Goal: Task Accomplishment & Management: Manage account settings

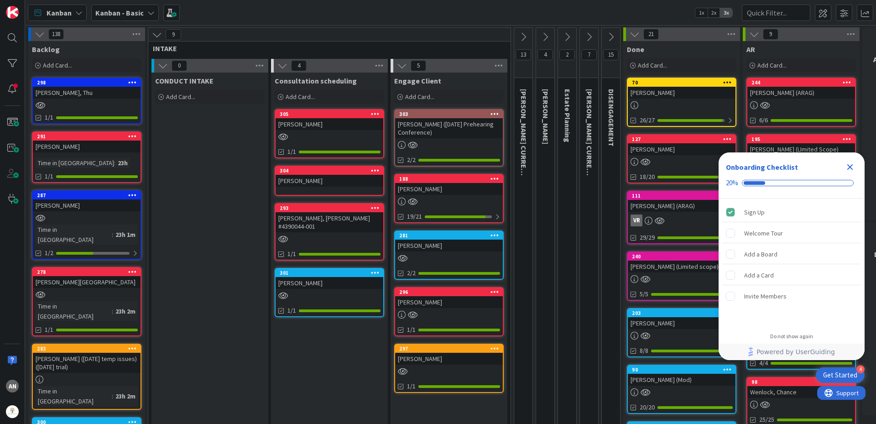
click at [443, 363] on div "[PERSON_NAME]" at bounding box center [449, 359] width 108 height 12
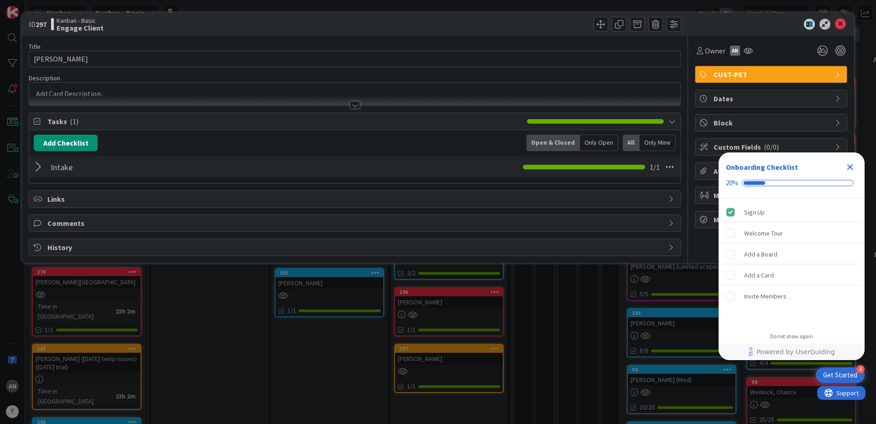
click at [35, 165] on div at bounding box center [40, 167] width 12 height 16
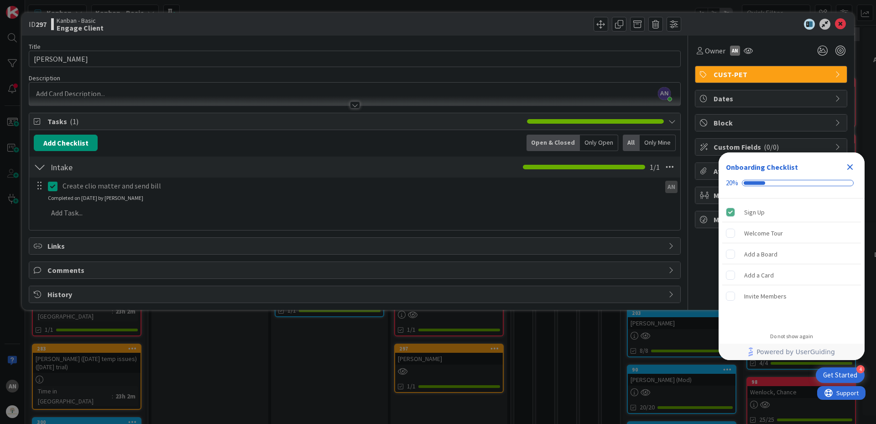
click at [40, 166] on div at bounding box center [40, 167] width 12 height 16
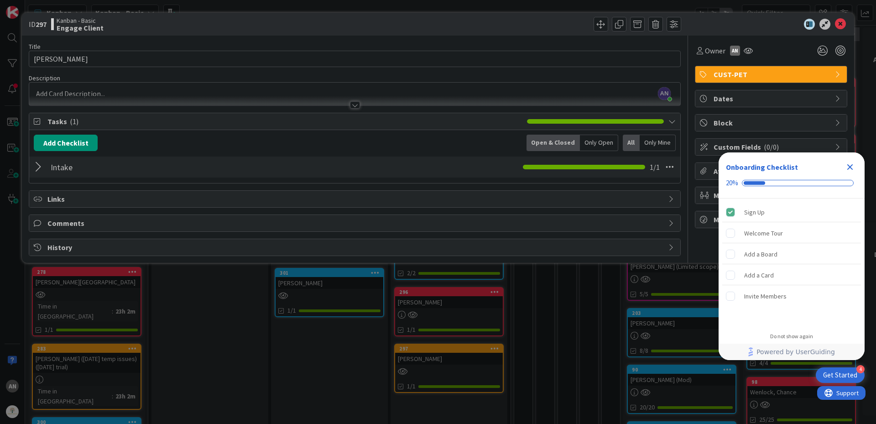
click at [40, 166] on div at bounding box center [40, 167] width 12 height 16
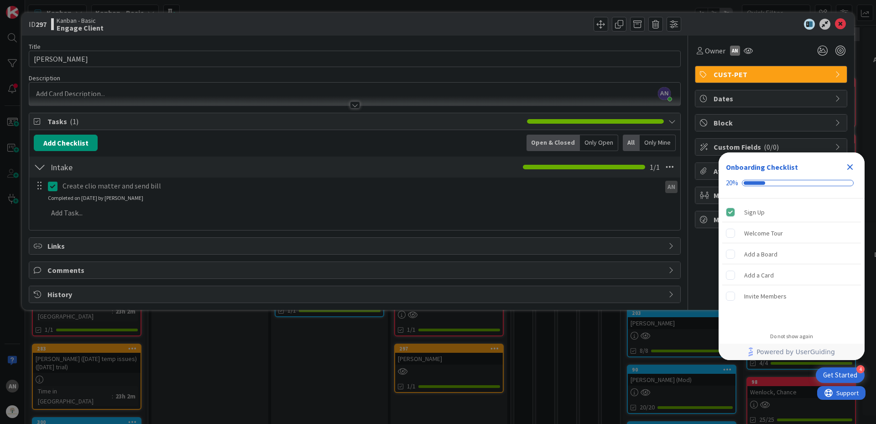
click at [42, 167] on div at bounding box center [40, 167] width 12 height 16
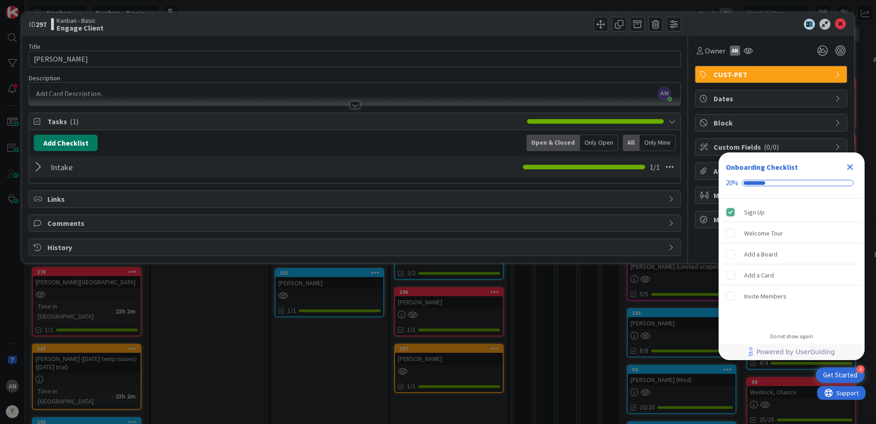
click at [62, 140] on button "Add Checklist" at bounding box center [66, 143] width 64 height 16
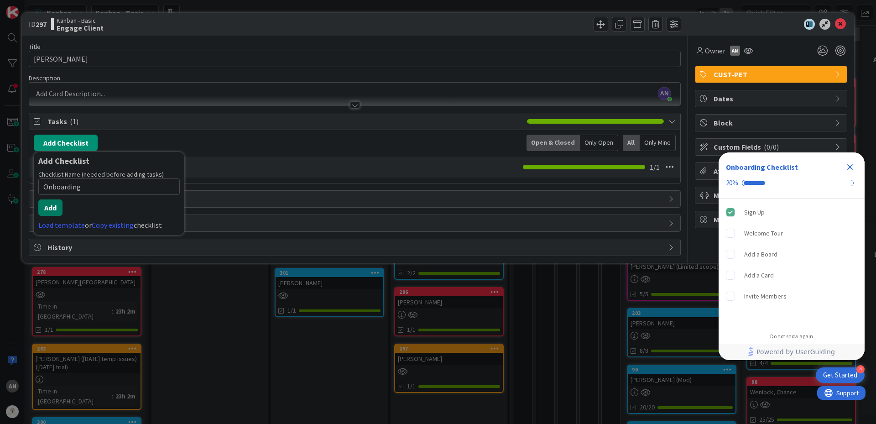
type input "Onboarding"
click at [48, 205] on button "Add" at bounding box center [50, 207] width 24 height 16
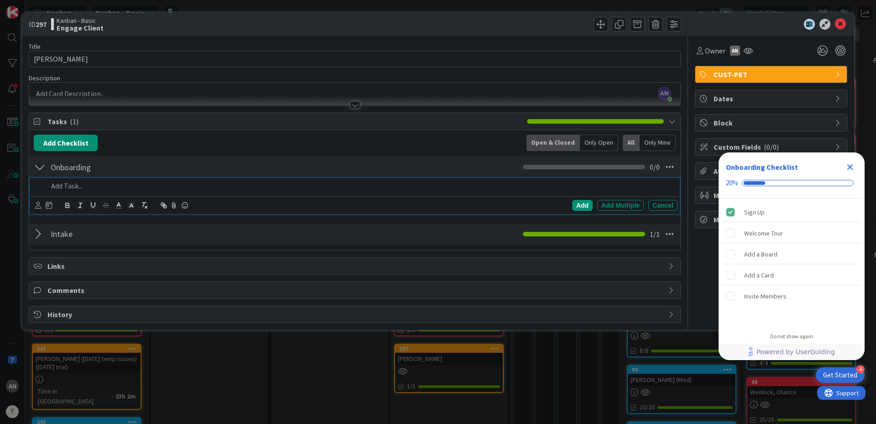
click at [58, 188] on p at bounding box center [361, 186] width 626 height 10
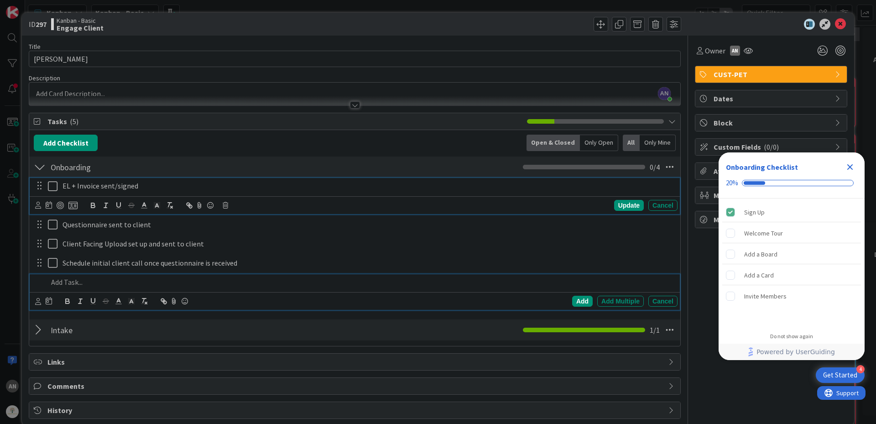
click at [56, 187] on icon at bounding box center [55, 186] width 14 height 11
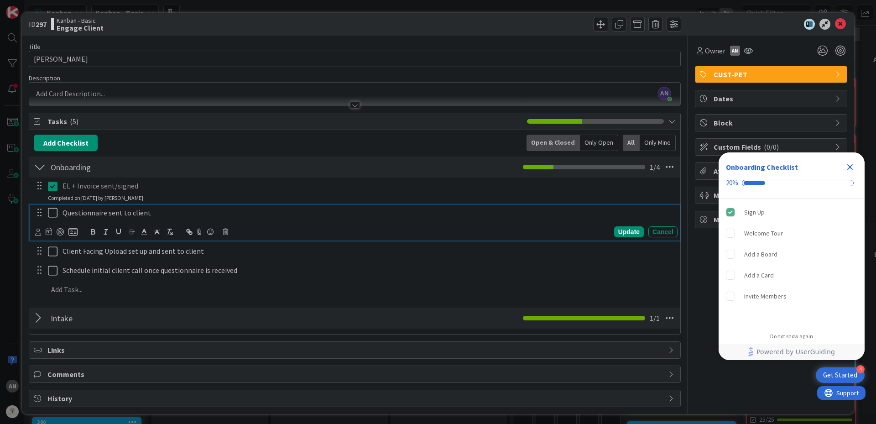
click at [54, 207] on icon at bounding box center [55, 212] width 14 height 11
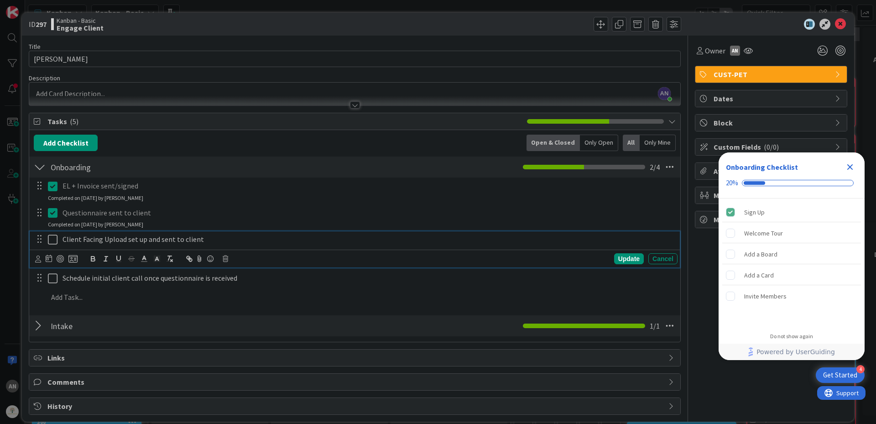
click at [52, 235] on icon at bounding box center [55, 239] width 14 height 11
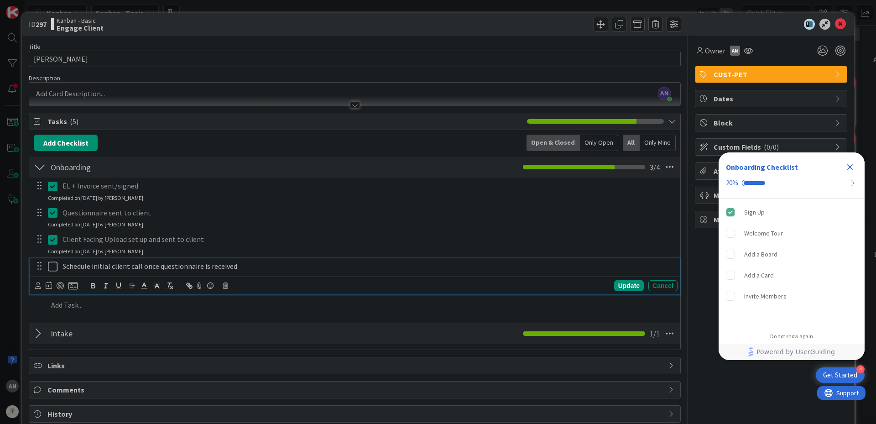
click at [90, 267] on p "Schedule initial client call once questionnaire is received" at bounding box center [367, 266] width 611 height 10
click at [37, 287] on icon at bounding box center [38, 285] width 6 height 7
click at [89, 325] on span "[PERSON_NAME]" at bounding box center [98, 326] width 60 height 14
click at [606, 286] on div "Update Cancel" at bounding box center [553, 285] width 249 height 11
click at [614, 285] on div "Update" at bounding box center [629, 285] width 30 height 11
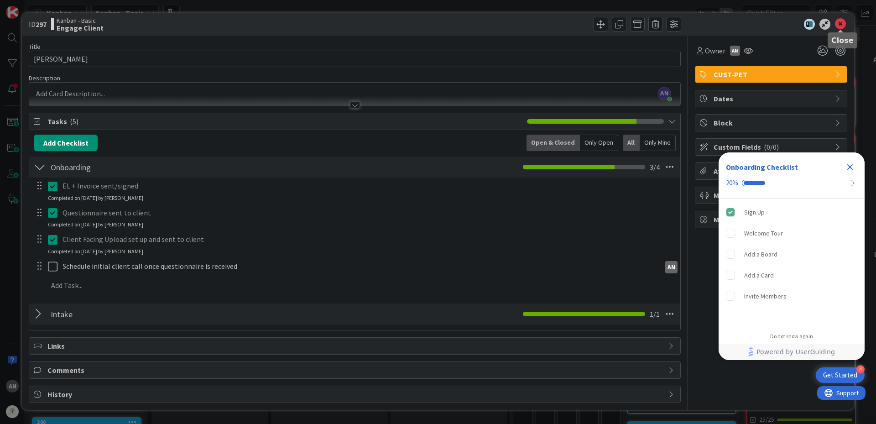
click at [844, 26] on icon at bounding box center [840, 24] width 11 height 11
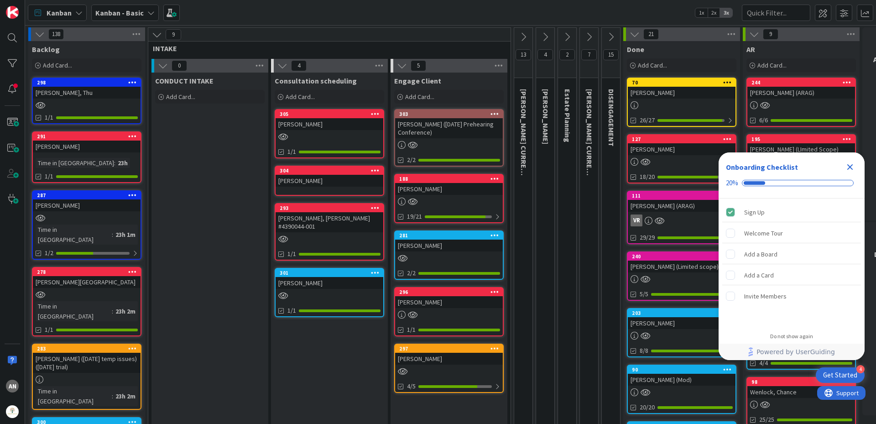
click at [438, 193] on div "[PERSON_NAME]" at bounding box center [449, 189] width 108 height 12
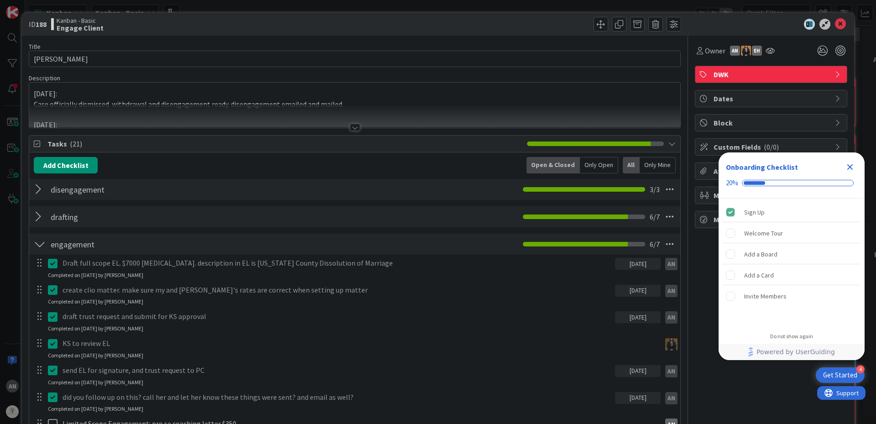
scroll to position [91, 0]
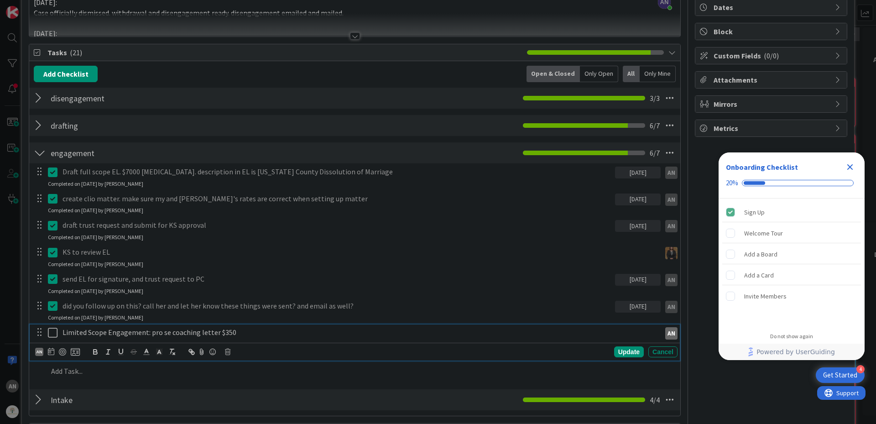
click at [250, 330] on p "Limited Scope Engagement: pro se coaching letter $350" at bounding box center [359, 332] width 594 height 10
click at [54, 338] on icon at bounding box center [55, 332] width 14 height 11
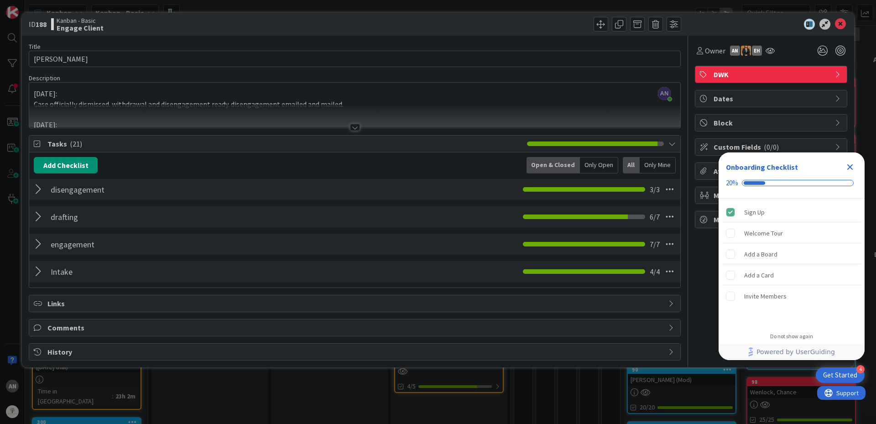
scroll to position [0, 0]
click at [839, 24] on icon at bounding box center [840, 24] width 11 height 11
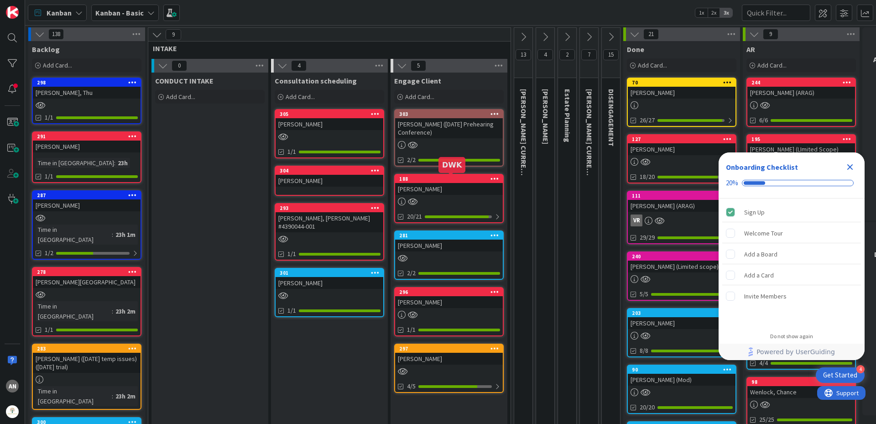
click at [417, 182] on div "188" at bounding box center [449, 179] width 108 height 8
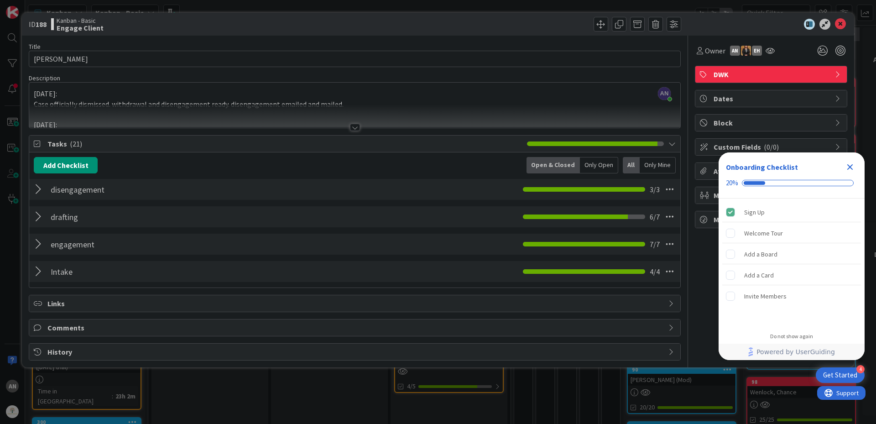
click at [38, 271] on div at bounding box center [40, 271] width 12 height 16
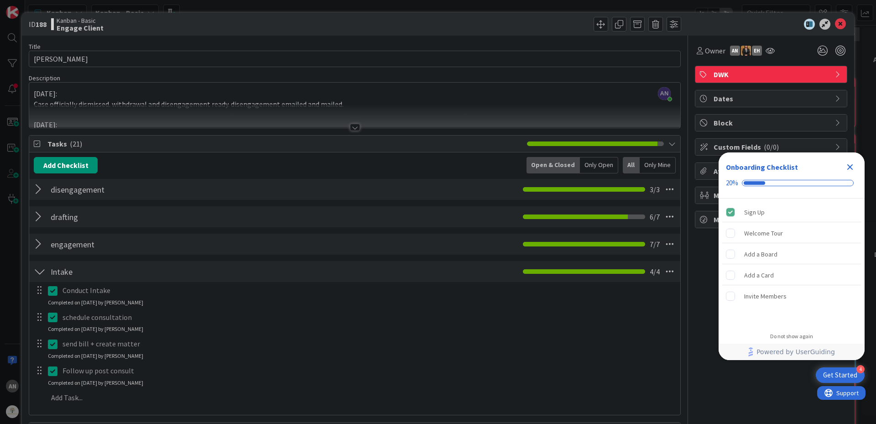
click at [38, 271] on div at bounding box center [40, 271] width 12 height 16
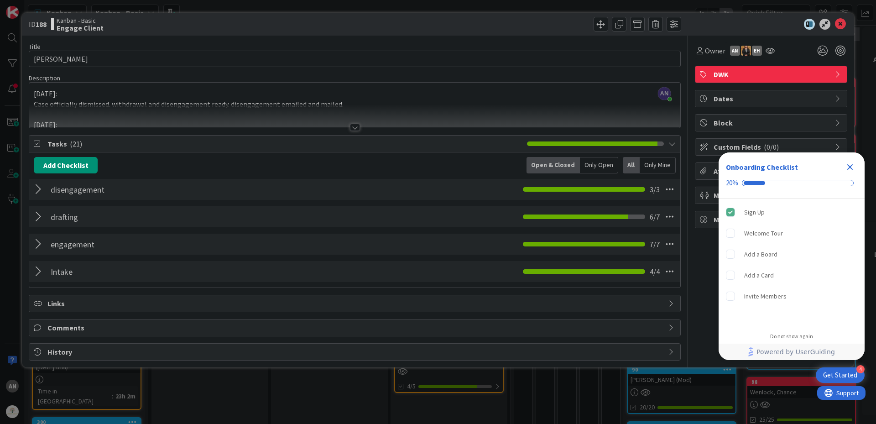
click at [45, 246] on div at bounding box center [40, 244] width 12 height 16
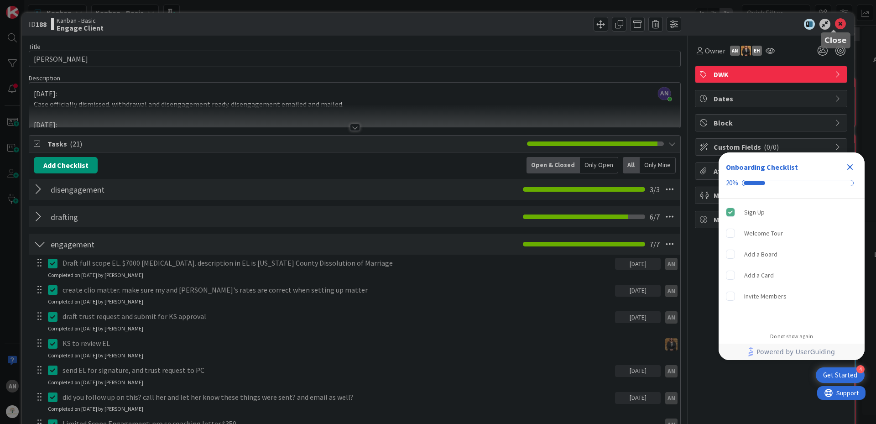
click at [835, 24] on icon at bounding box center [840, 24] width 11 height 11
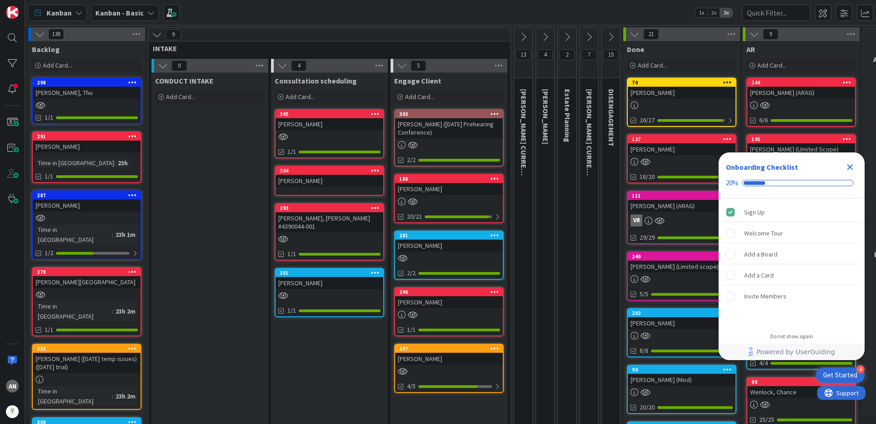
click at [458, 243] on div "[PERSON_NAME]" at bounding box center [449, 246] width 108 height 12
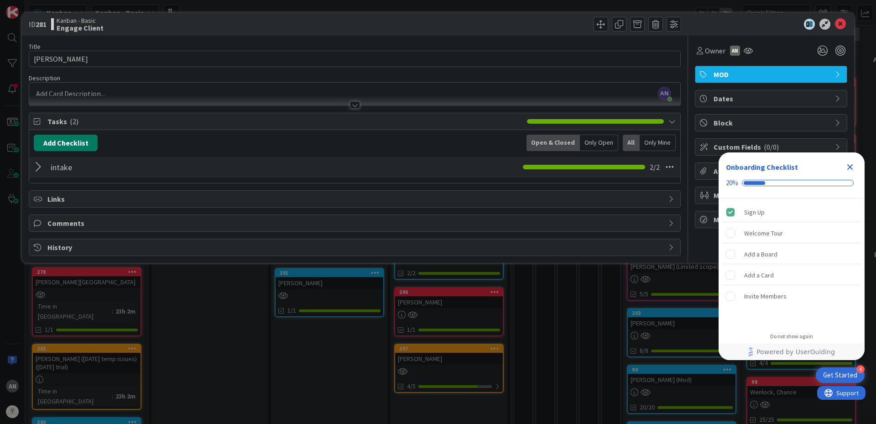
click at [51, 148] on button "Add Checklist" at bounding box center [66, 143] width 64 height 16
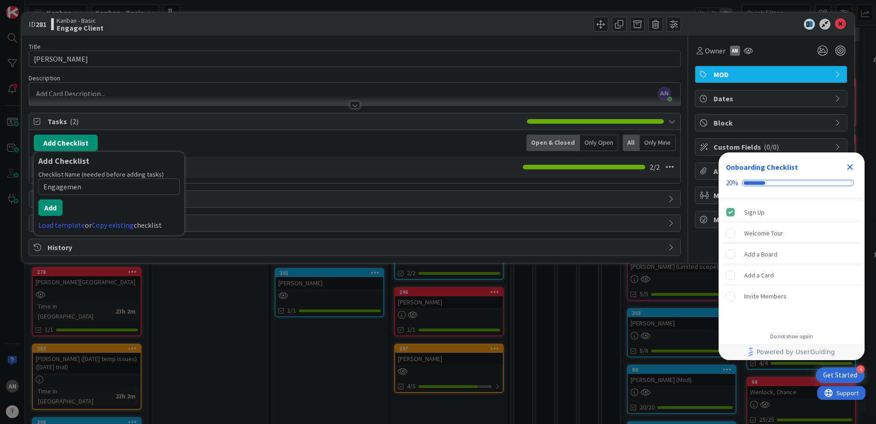
type input "Engagement"
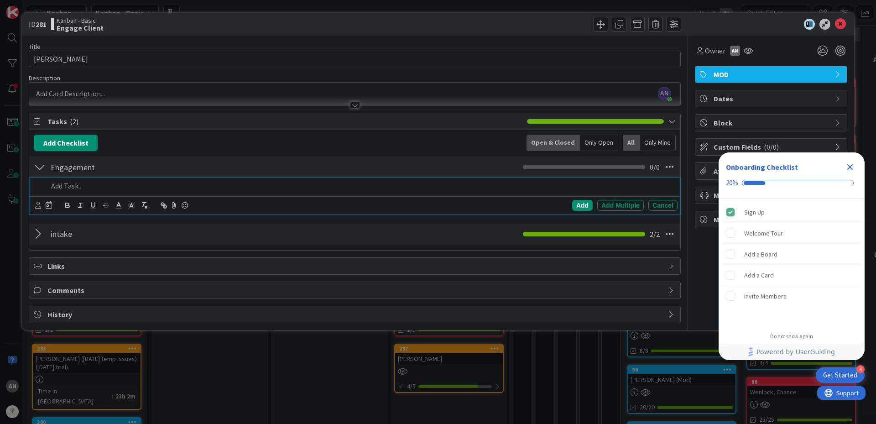
click at [88, 188] on p at bounding box center [361, 186] width 626 height 10
click at [32, 237] on div "intake Checklist Name 6 / 64 intake 2 / 2" at bounding box center [354, 234] width 651 height 21
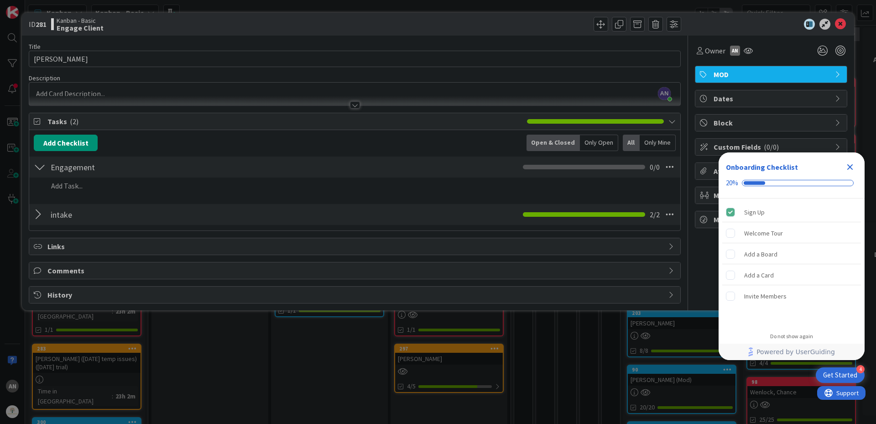
click at [36, 219] on div at bounding box center [40, 214] width 12 height 16
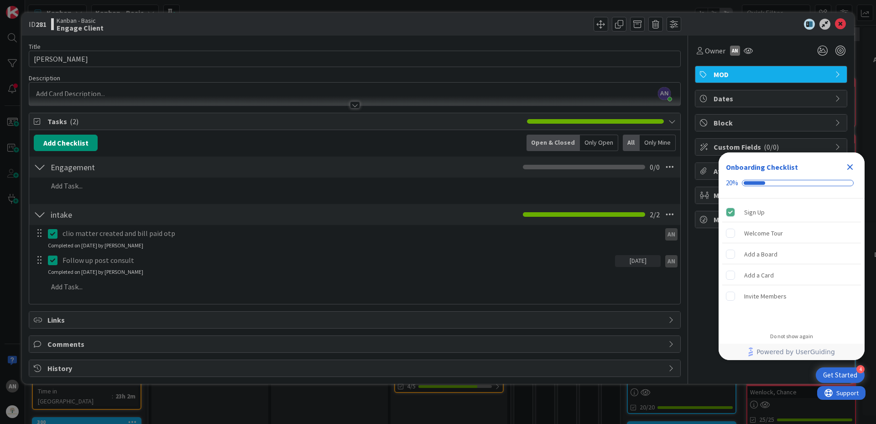
click at [36, 219] on div at bounding box center [40, 214] width 12 height 16
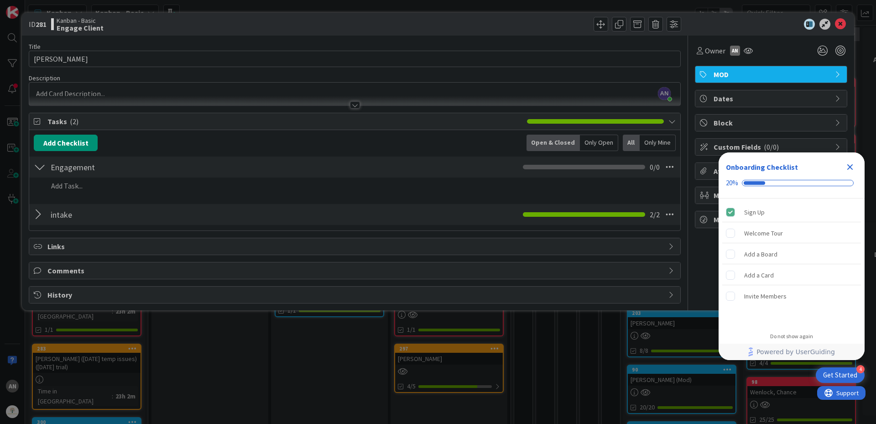
click at [44, 170] on div at bounding box center [40, 167] width 12 height 16
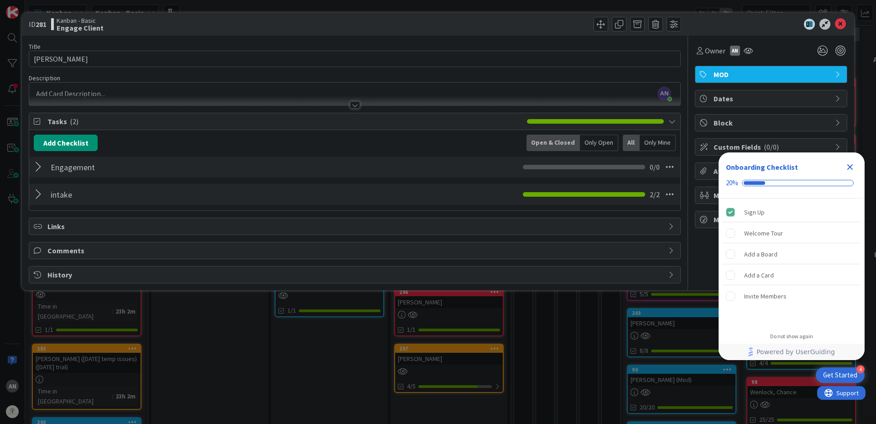
click at [44, 170] on div at bounding box center [40, 167] width 12 height 16
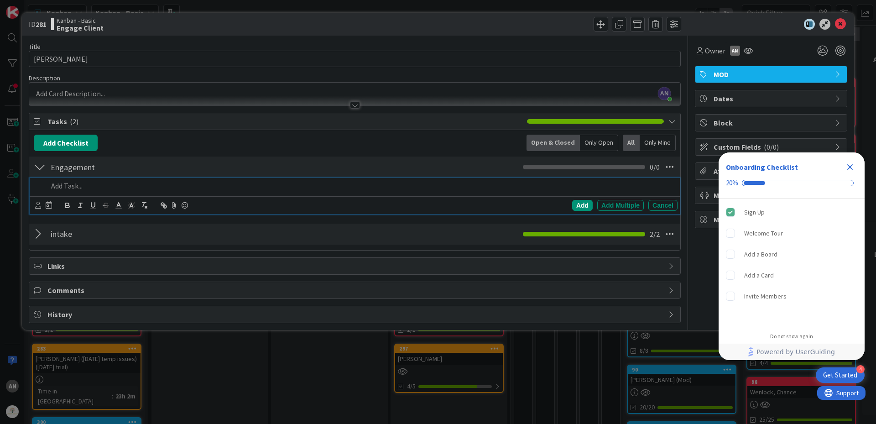
click at [58, 190] on p at bounding box center [361, 186] width 626 height 10
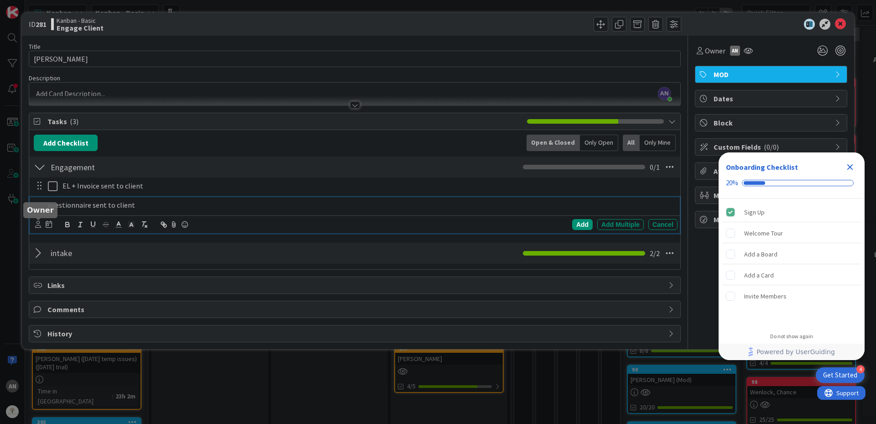
click at [37, 224] on icon at bounding box center [38, 224] width 6 height 7
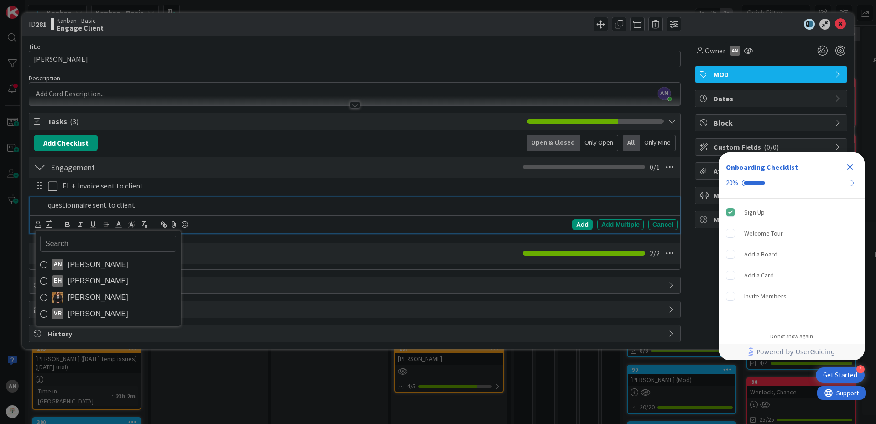
click at [79, 265] on span "[PERSON_NAME]" at bounding box center [98, 265] width 60 height 14
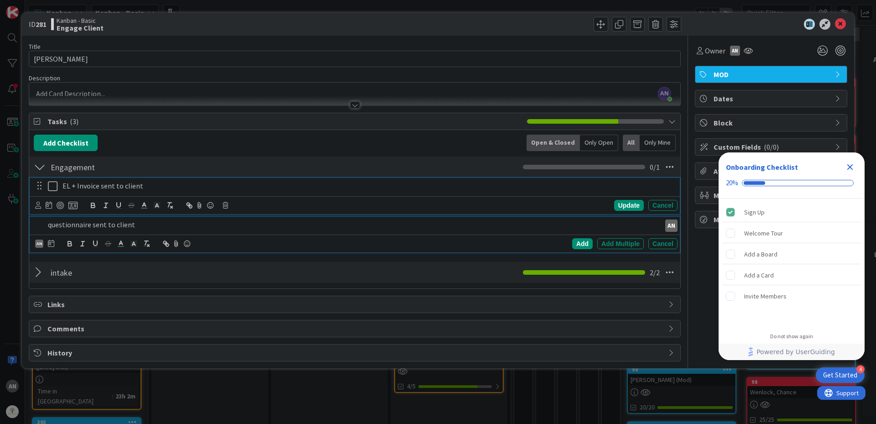
click at [114, 185] on p "EL + Invoice sent to client" at bounding box center [367, 186] width 611 height 10
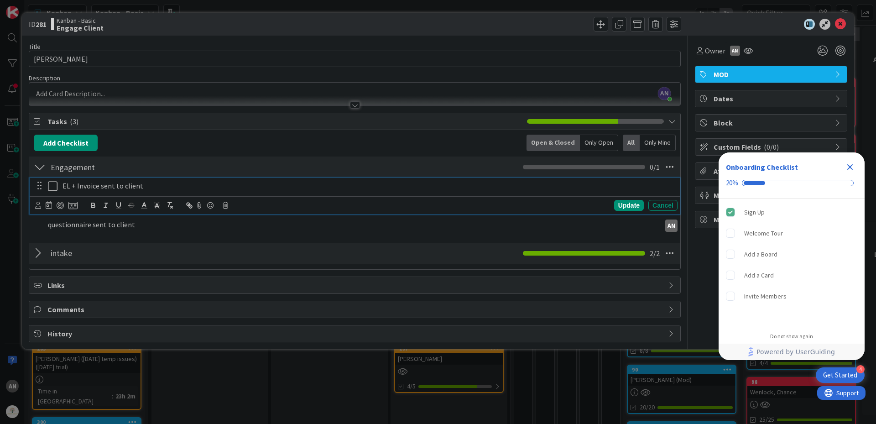
click at [49, 185] on icon at bounding box center [55, 186] width 14 height 11
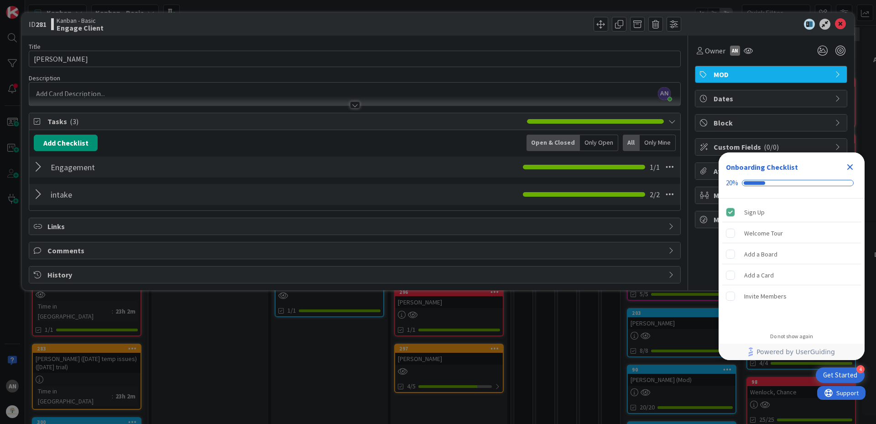
click at [45, 167] on div at bounding box center [40, 167] width 12 height 16
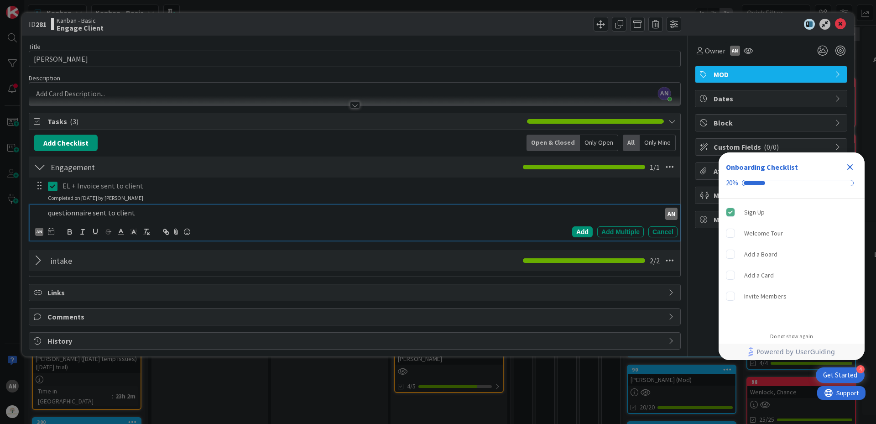
click at [165, 214] on p "questionnaire sent to client" at bounding box center [352, 213] width 609 height 10
click at [590, 231] on div "Add" at bounding box center [582, 231] width 21 height 11
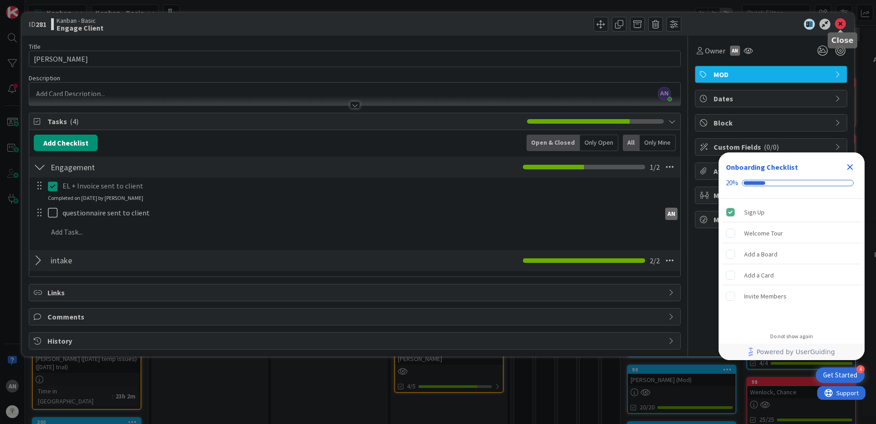
click at [842, 23] on icon at bounding box center [840, 24] width 11 height 11
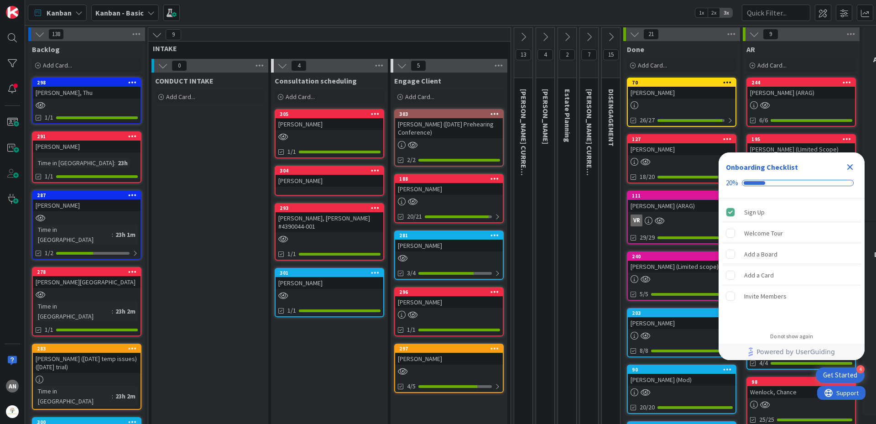
click at [450, 305] on div "[PERSON_NAME]" at bounding box center [449, 302] width 108 height 12
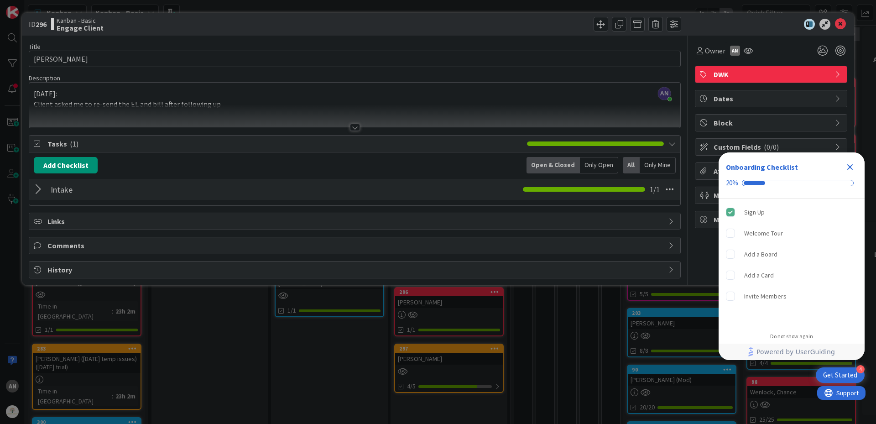
click at [38, 190] on div at bounding box center [40, 189] width 12 height 16
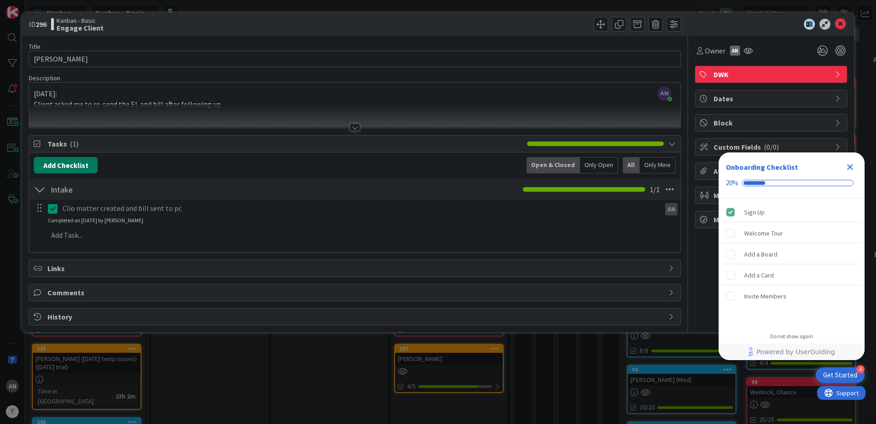
click at [54, 161] on button "Add Checklist" at bounding box center [66, 165] width 64 height 16
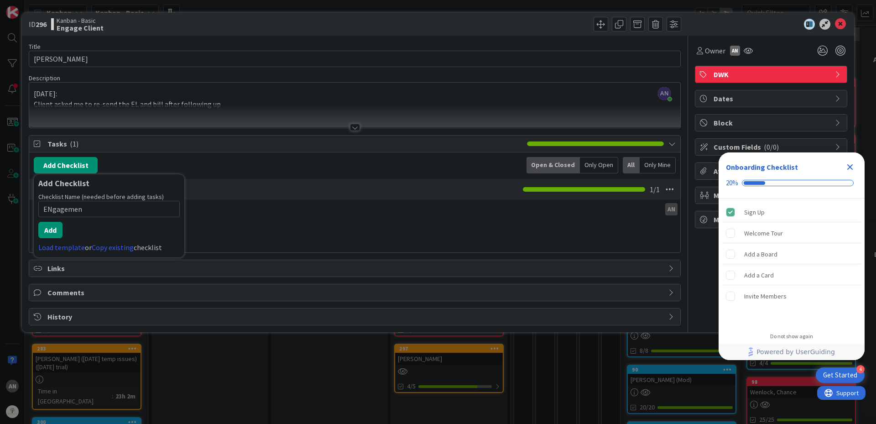
type input "ENgagement"
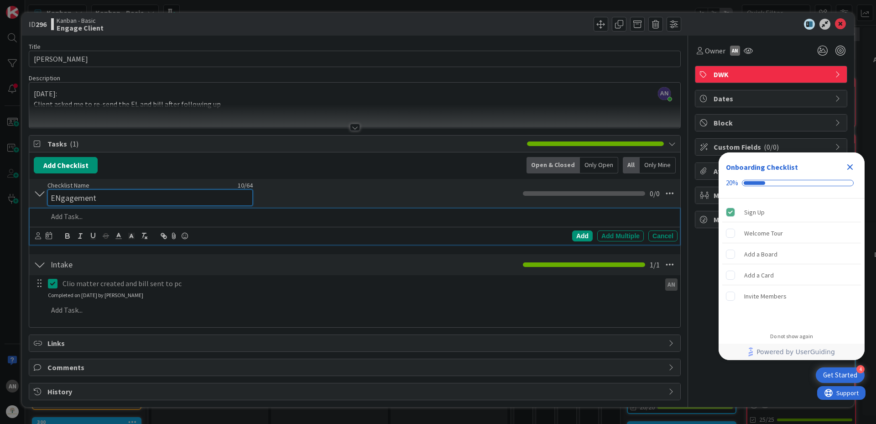
click at [77, 194] on input "ENgagement" at bounding box center [149, 197] width 205 height 16
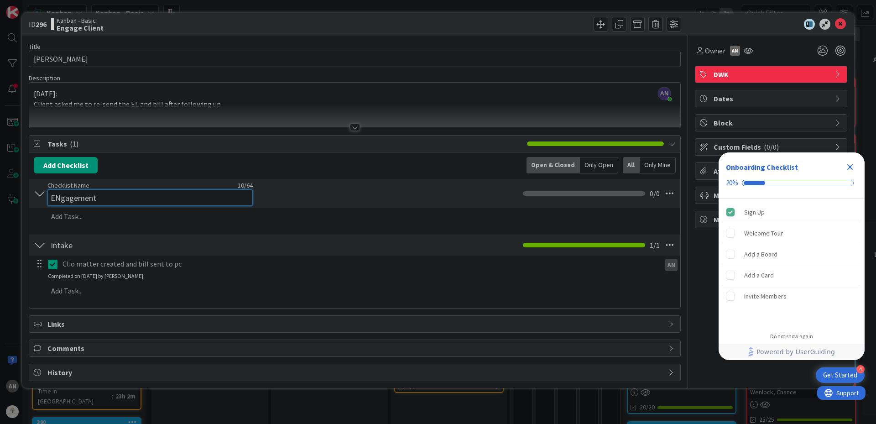
click at [61, 196] on input "ENgagement" at bounding box center [149, 197] width 205 height 16
type input "Engagement"
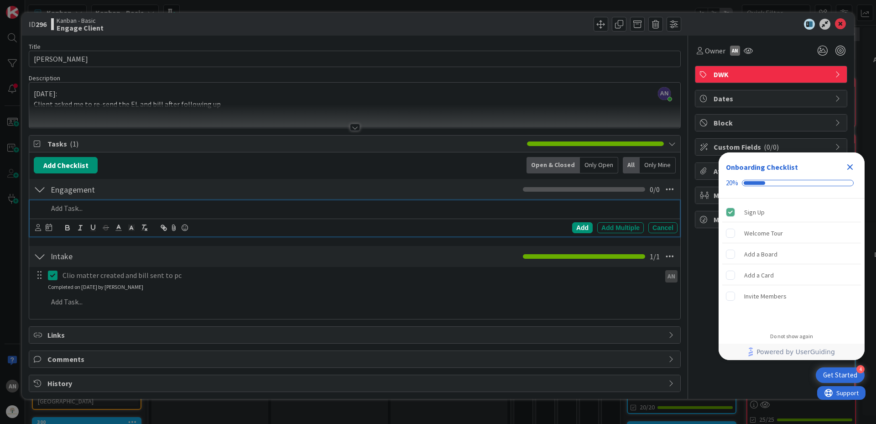
click at [64, 212] on p at bounding box center [361, 208] width 626 height 10
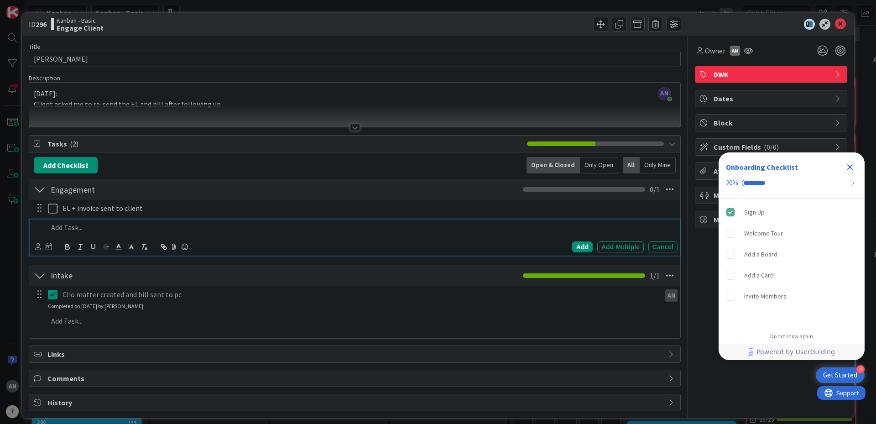
click at [45, 212] on div at bounding box center [39, 208] width 12 height 14
click at [70, 224] on p at bounding box center [361, 227] width 626 height 10
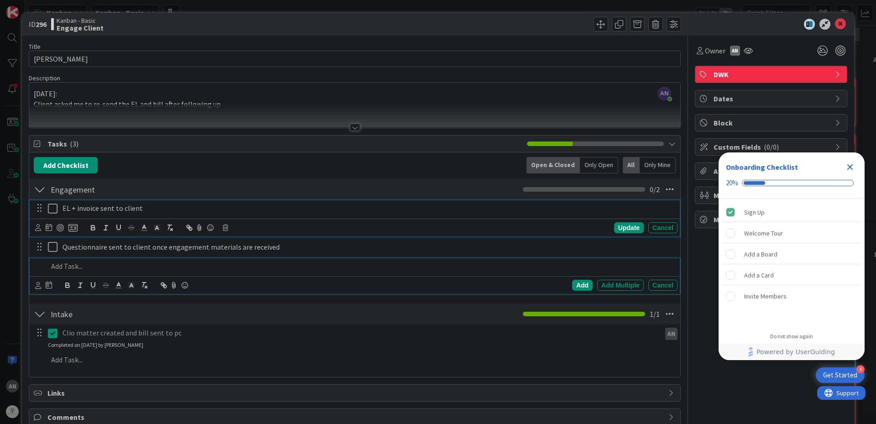
click at [153, 209] on p "EL + invoice sent to client" at bounding box center [367, 208] width 611 height 10
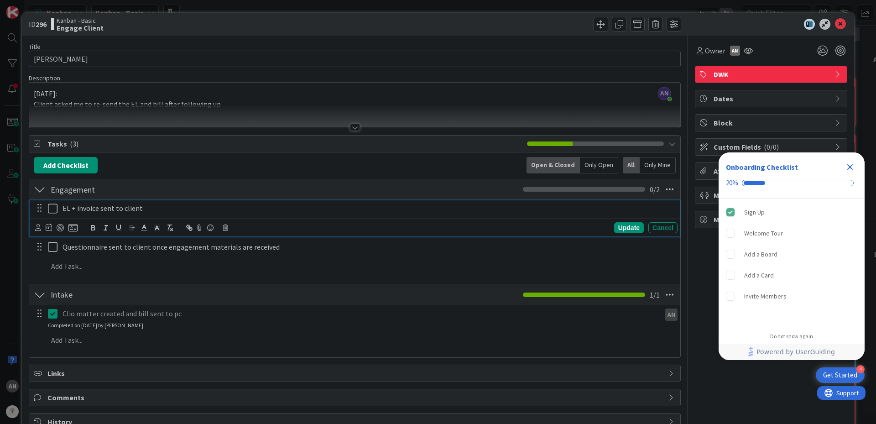
click at [51, 210] on icon at bounding box center [55, 208] width 14 height 11
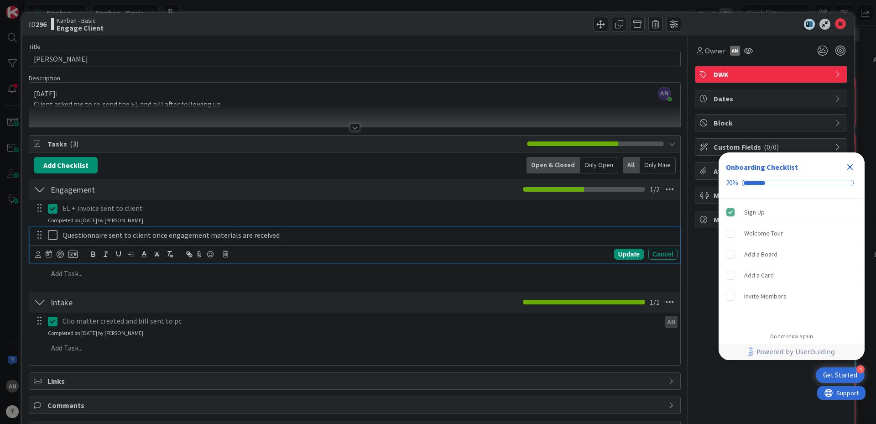
drag, startPoint x: 290, startPoint y: 237, endPoint x: 183, endPoint y: 243, distance: 106.5
click at [289, 237] on p "Questionnaire sent to client once engagement materials are received" at bounding box center [367, 235] width 611 height 10
click at [36, 255] on icon at bounding box center [38, 254] width 6 height 7
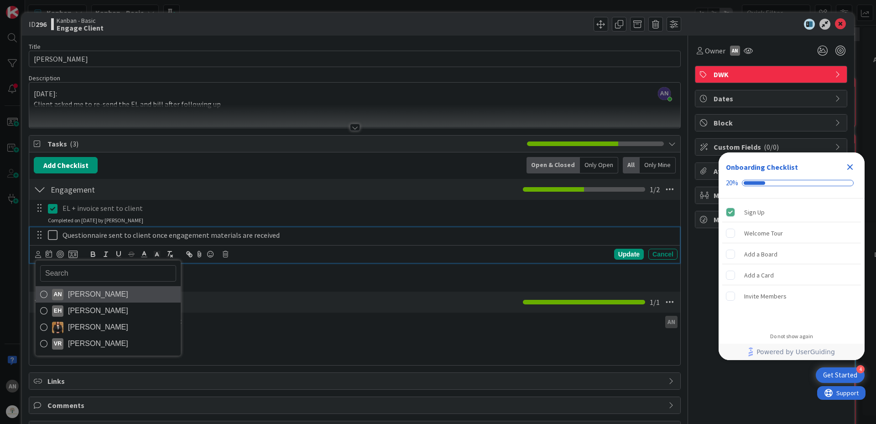
click at [89, 297] on span "[PERSON_NAME]" at bounding box center [98, 294] width 60 height 14
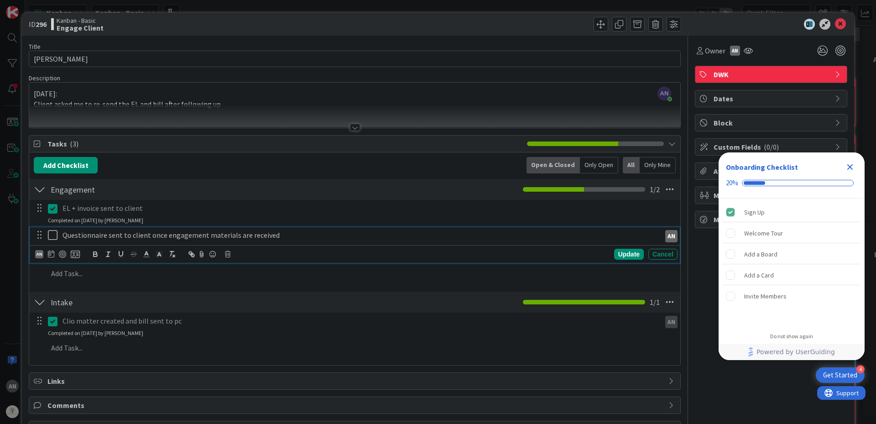
click at [712, 28] on div at bounding box center [766, 24] width 161 height 11
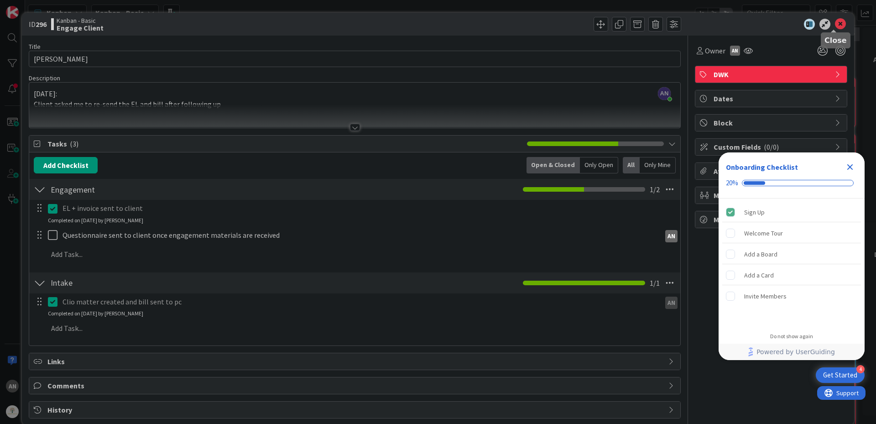
click at [835, 22] on icon at bounding box center [840, 24] width 11 height 11
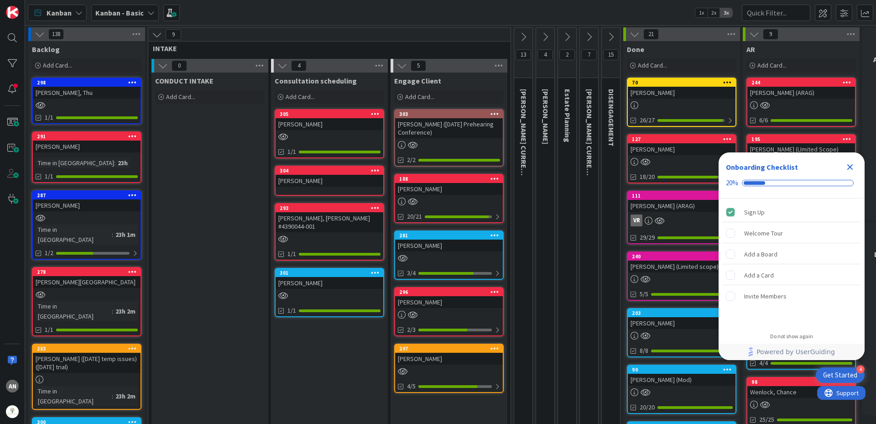
click at [457, 364] on div "[PERSON_NAME]" at bounding box center [449, 359] width 108 height 12
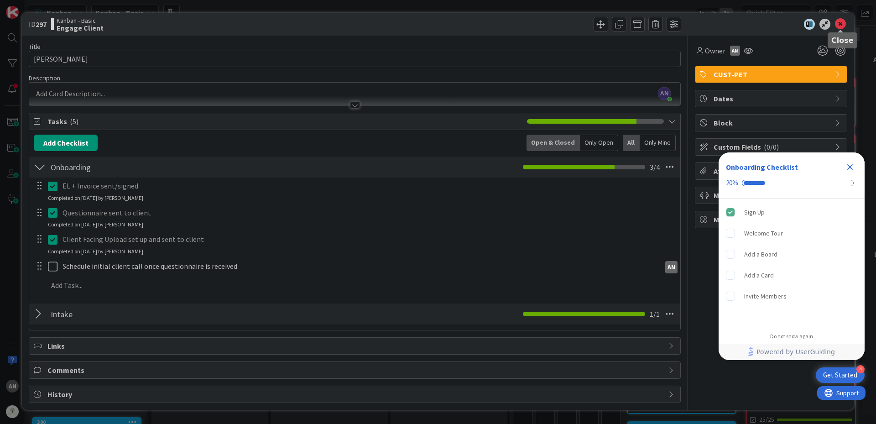
click at [838, 24] on icon at bounding box center [840, 24] width 11 height 11
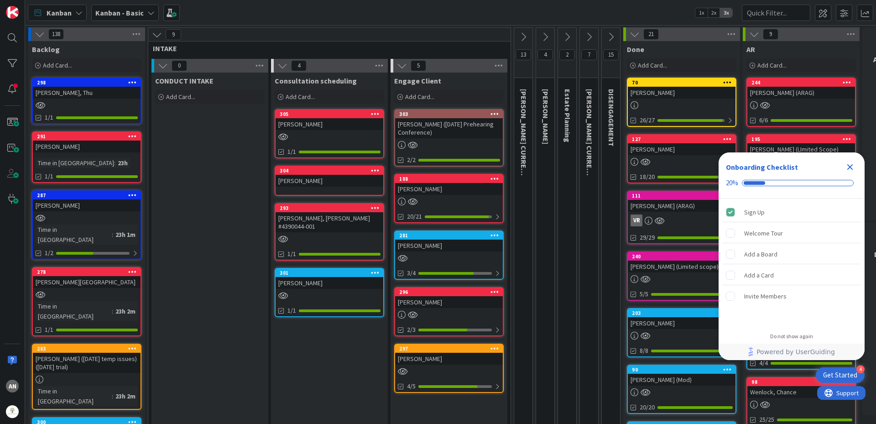
click at [587, 37] on icon at bounding box center [589, 37] width 10 height 10
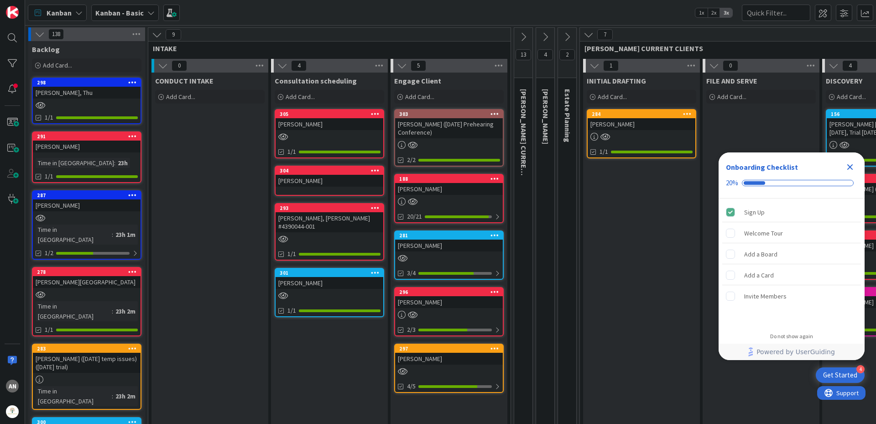
click at [587, 37] on icon at bounding box center [588, 35] width 10 height 10
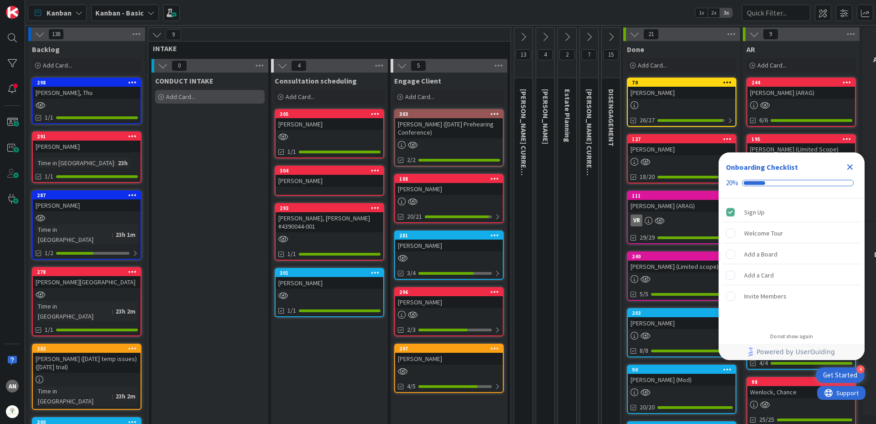
click at [219, 97] on div "Add Card..." at bounding box center [209, 97] width 109 height 14
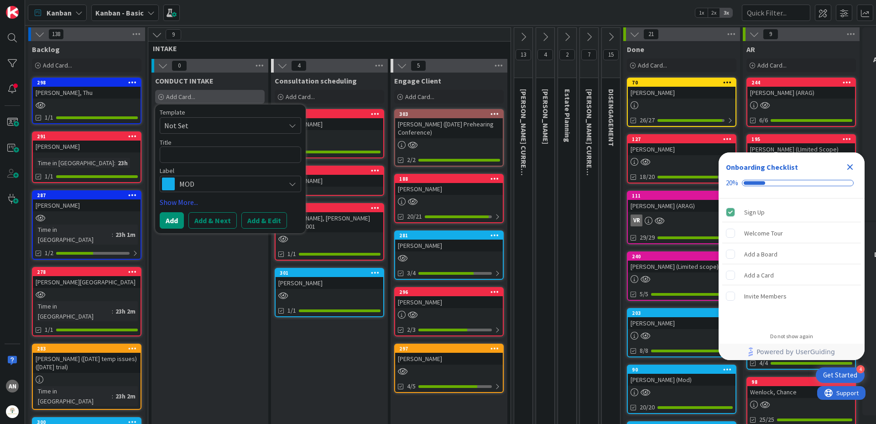
type textarea "x"
type textarea "N"
type textarea "x"
type textarea "Na"
type textarea "x"
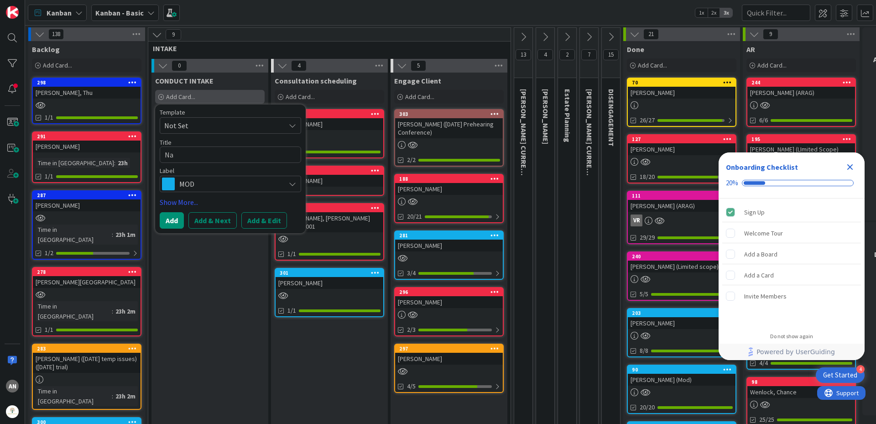
type textarea "Nat"
type textarea "x"
type textarea "Nata"
type textarea "x"
type textarea "[DATE]"
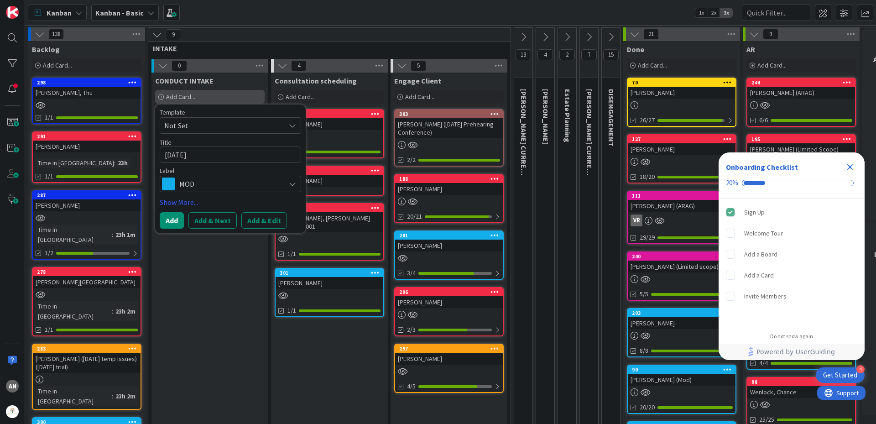
type textarea "x"
type textarea "Natali"
type textarea "x"
type textarea "[PERSON_NAME]"
type textarea "x"
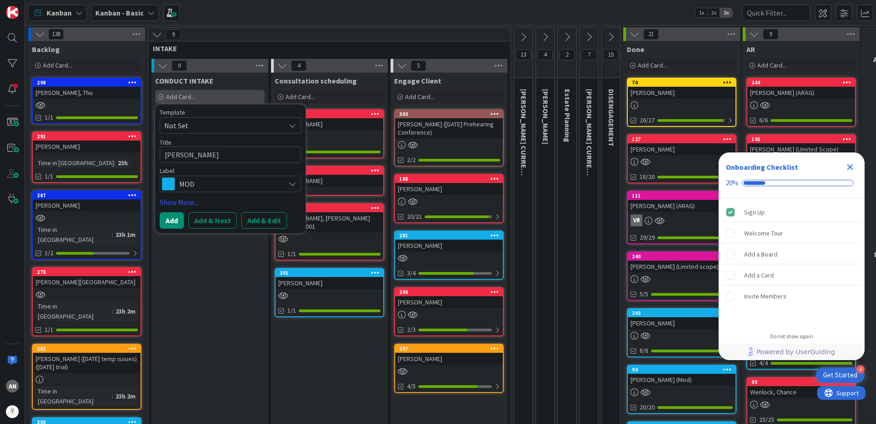
type textarea "Natali"
type textarea "x"
type textarea "[DATE]"
type textarea "x"
type textarea "Nata"
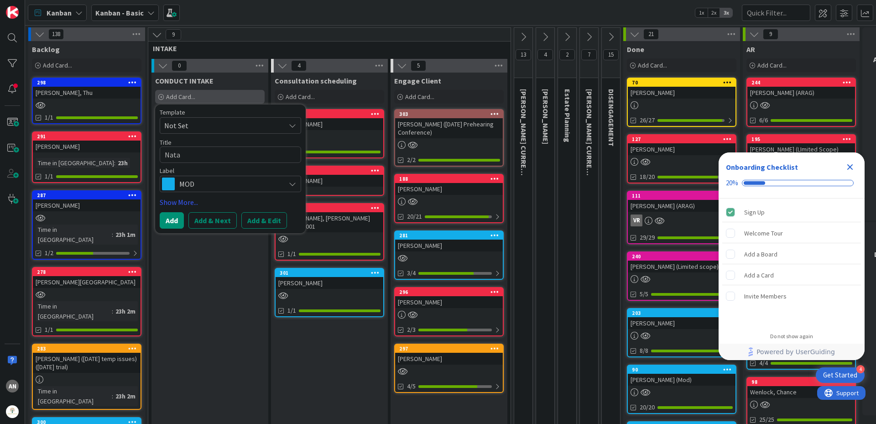
type textarea "x"
type textarea "Nat"
type textarea "x"
type textarea "Na"
type textarea "x"
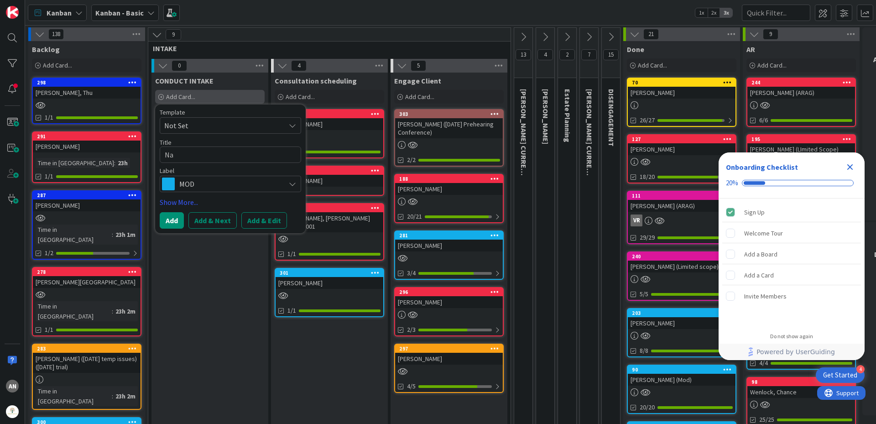
type textarea "N"
type textarea "x"
type textarea "B"
type textarea "x"
type textarea "Be"
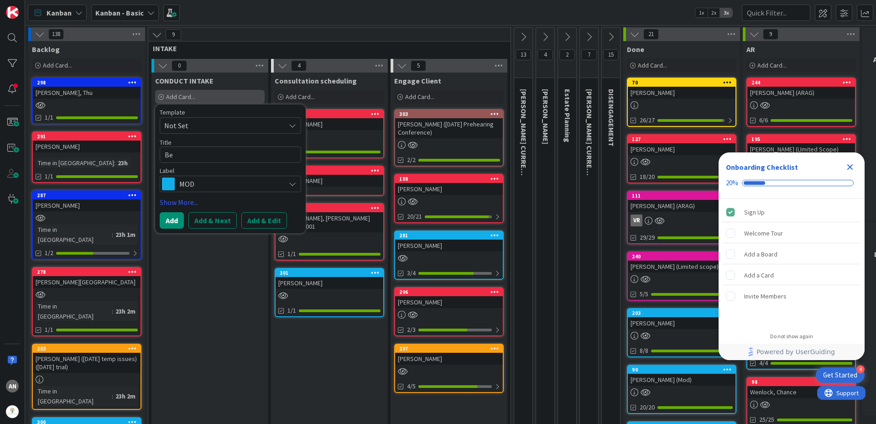
type textarea "x"
type textarea "Bea"
type textarea "x"
type textarea "Beac"
type textarea "x"
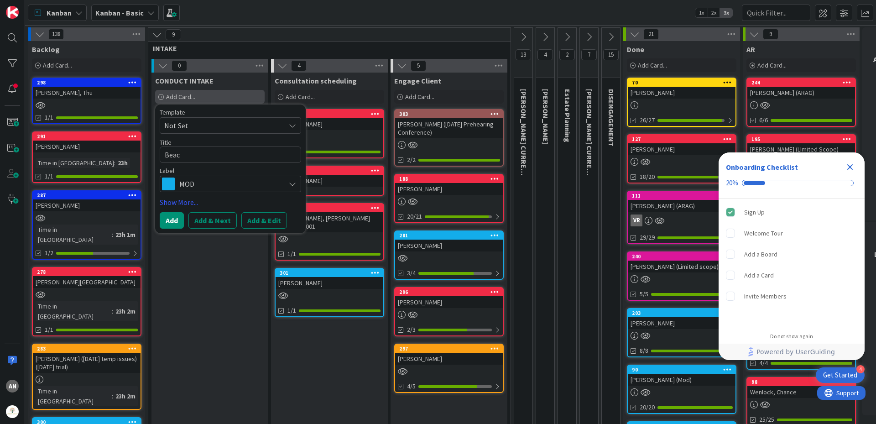
type textarea "Beach"
type textarea "x"
type textarea "Beach,"
type textarea "x"
type textarea "Beach,"
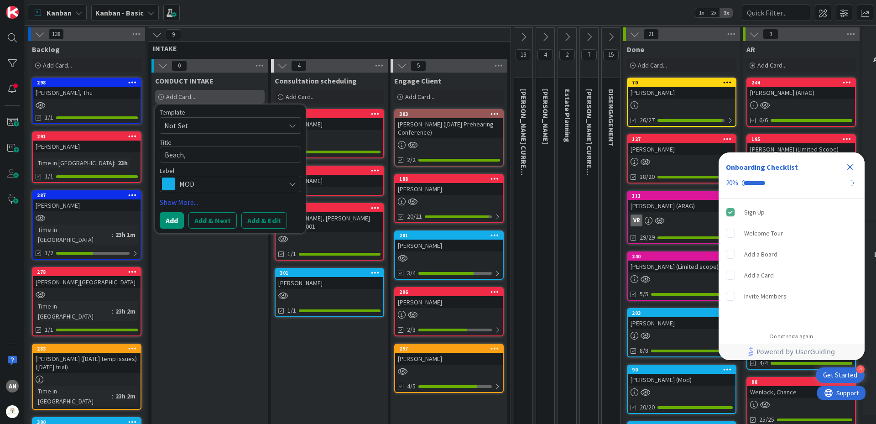
type textarea "x"
type textarea "Beach, A"
type textarea "x"
type textarea "Beach, Am"
type textarea "x"
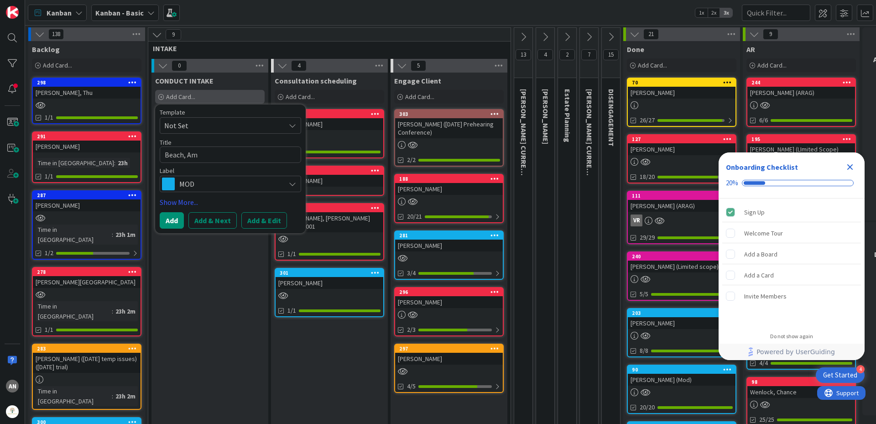
type textarea "Beach, Ama"
type textarea "x"
type textarea "Beach, [GEOGRAPHIC_DATA]"
type textarea "x"
type textarea "Beach, Amand"
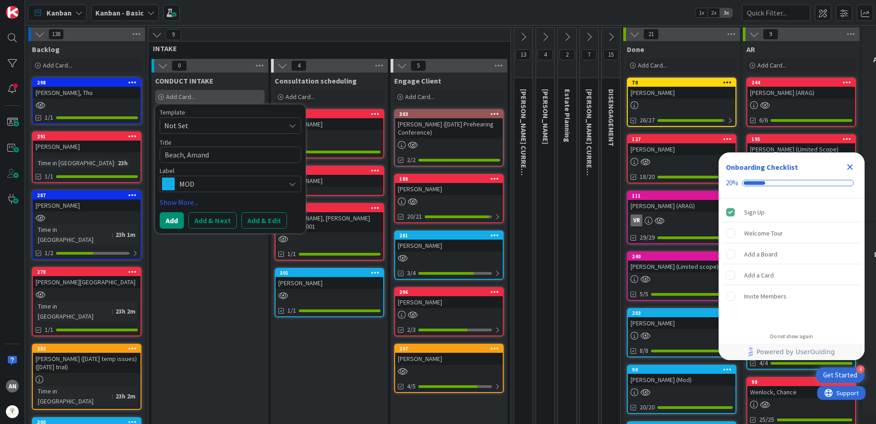
type textarea "x"
type textarea "[PERSON_NAME]"
click at [225, 186] on span "MOD" at bounding box center [229, 183] width 101 height 13
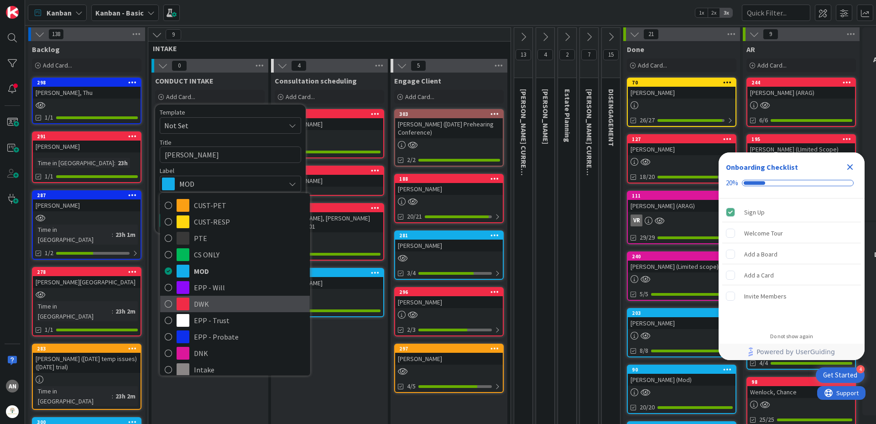
click at [212, 310] on span "DWK" at bounding box center [249, 304] width 111 height 14
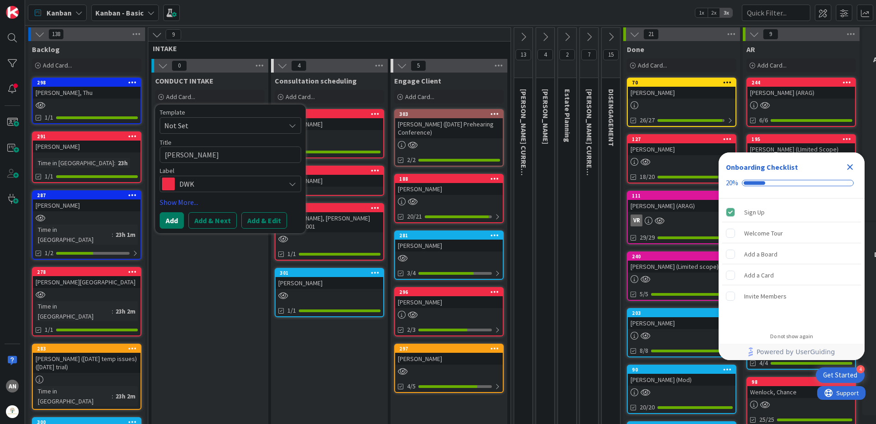
click at [169, 217] on button "Add" at bounding box center [172, 220] width 24 height 16
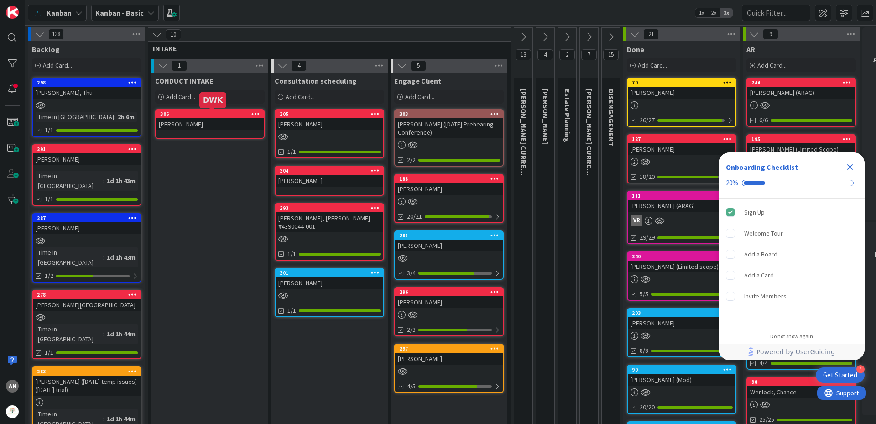
click at [244, 112] on div "306" at bounding box center [212, 114] width 104 height 6
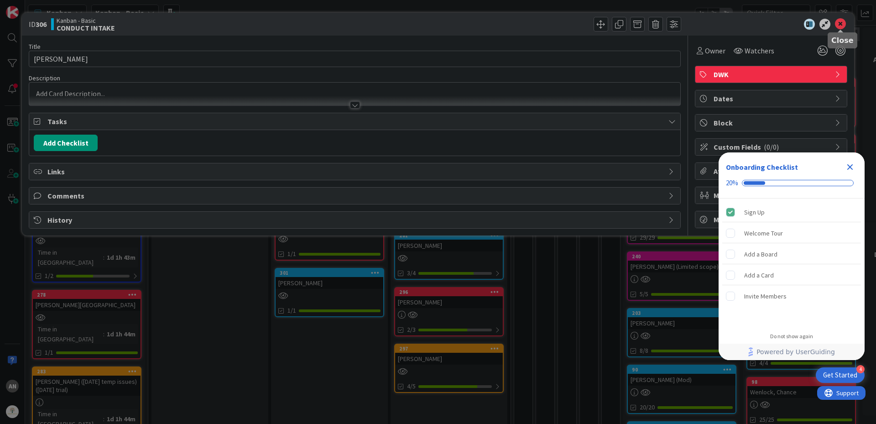
click at [836, 24] on icon at bounding box center [840, 24] width 11 height 11
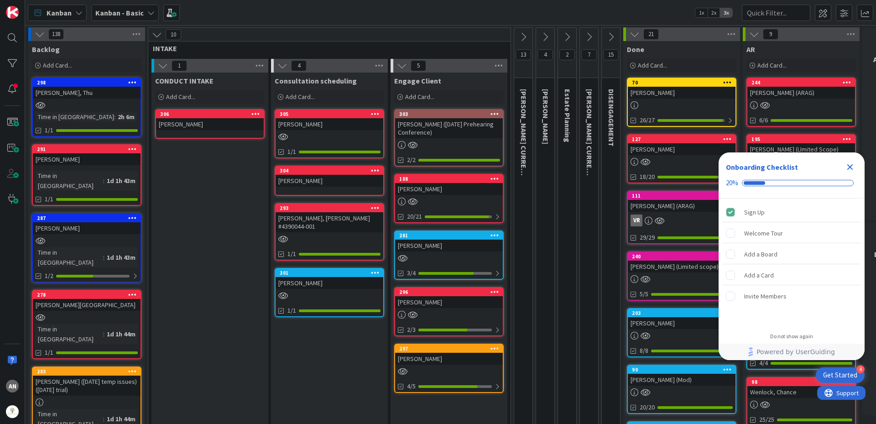
click at [252, 113] on icon at bounding box center [255, 113] width 9 height 6
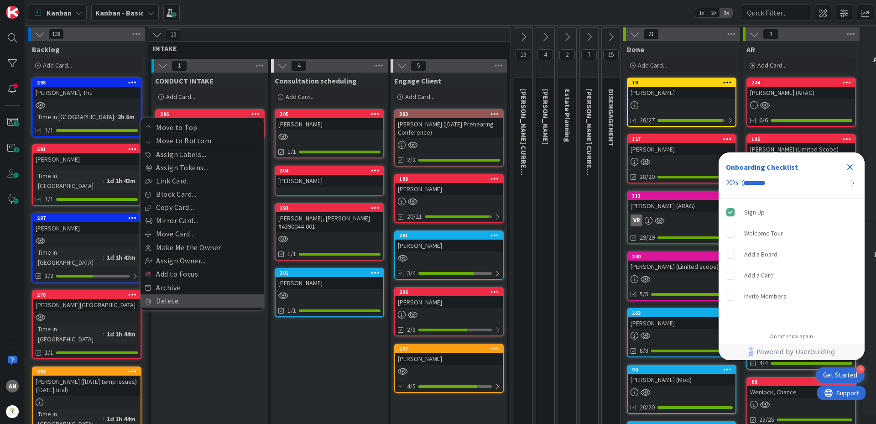
click at [177, 301] on link "Delete" at bounding box center [202, 300] width 123 height 13
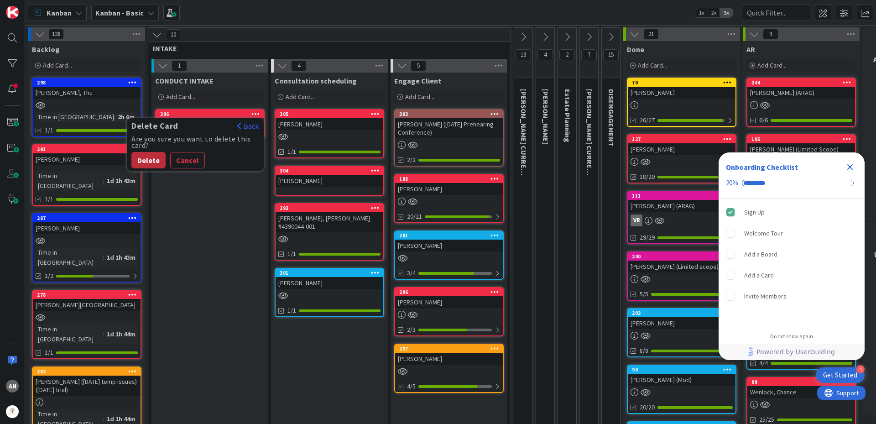
click at [151, 160] on button "Delete" at bounding box center [148, 160] width 34 height 16
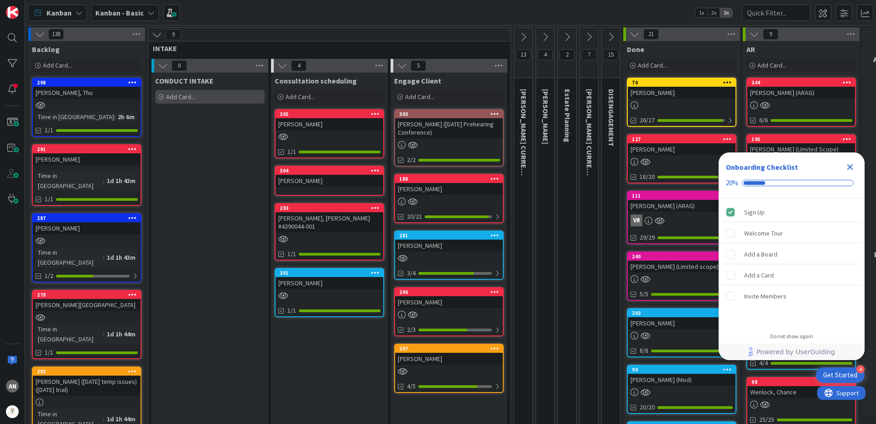
click at [214, 96] on div "Add Card..." at bounding box center [209, 97] width 109 height 14
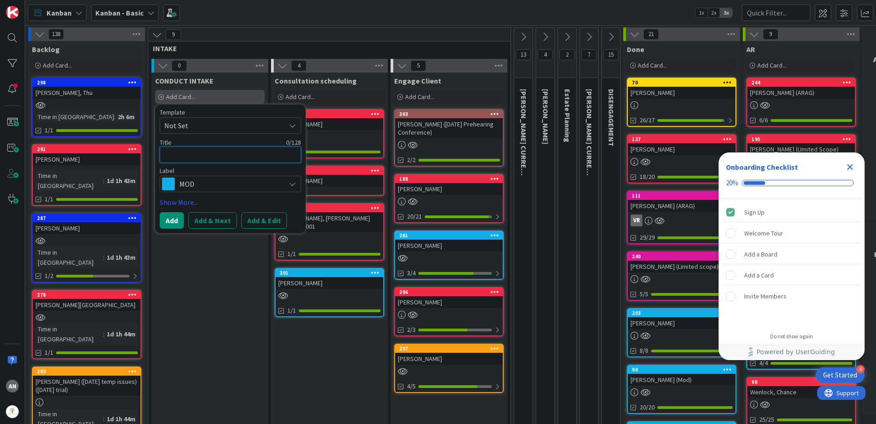
type textarea "x"
type textarea "R"
type textarea "x"
type textarea "Re"
type textarea "x"
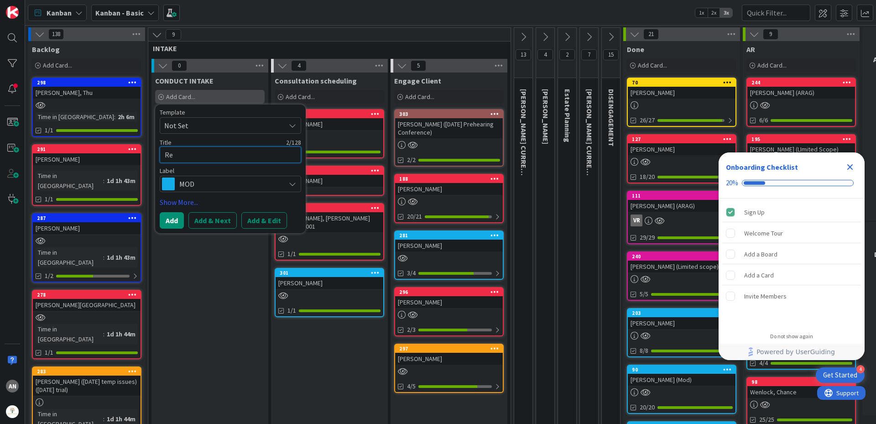
type textarea "Rey"
type textarea "x"
type textarea "Reye"
type textarea "x"
type textarea "[PERSON_NAME]"
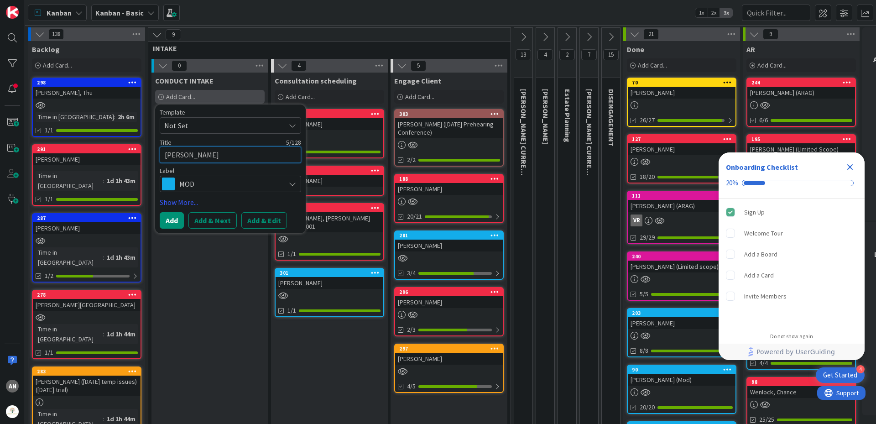
type textarea "x"
type textarea "[PERSON_NAME],"
type textarea "x"
type textarea "[PERSON_NAME],"
type textarea "x"
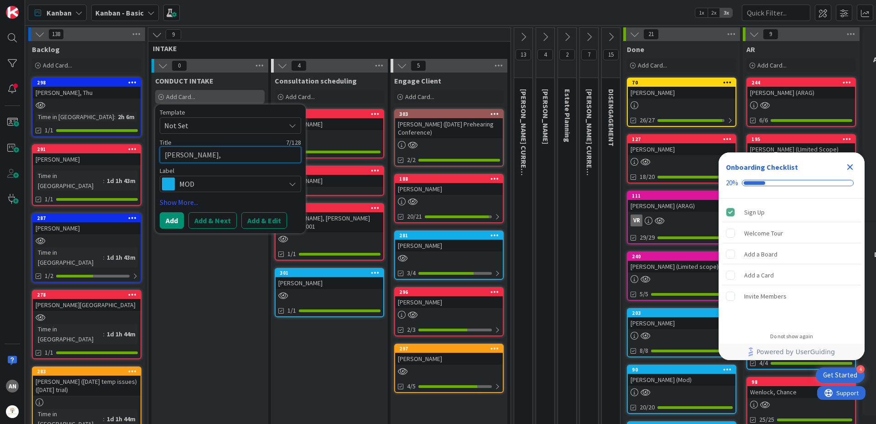
type textarea "[PERSON_NAME]"
type textarea "x"
type textarea "[PERSON_NAME]"
type textarea "x"
type textarea "[PERSON_NAME]"
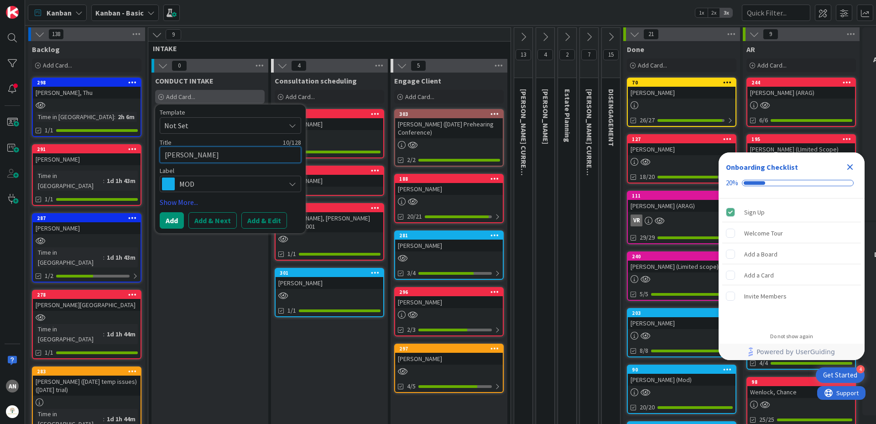
type textarea "x"
type textarea "[PERSON_NAME]"
type textarea "x"
type textarea "[PERSON_NAME]"
type textarea "x"
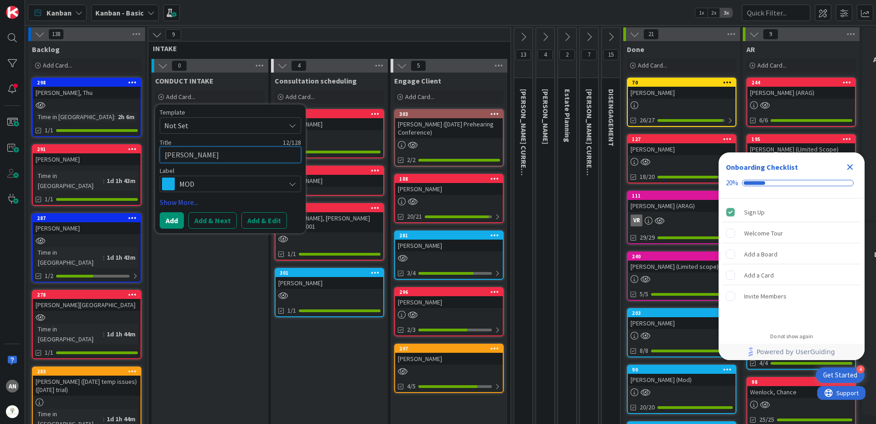
type textarea "[PERSON_NAME] ("
type textarea "x"
type textarea "[PERSON_NAME] ()"
type textarea "x"
type textarea "[PERSON_NAME] (O)"
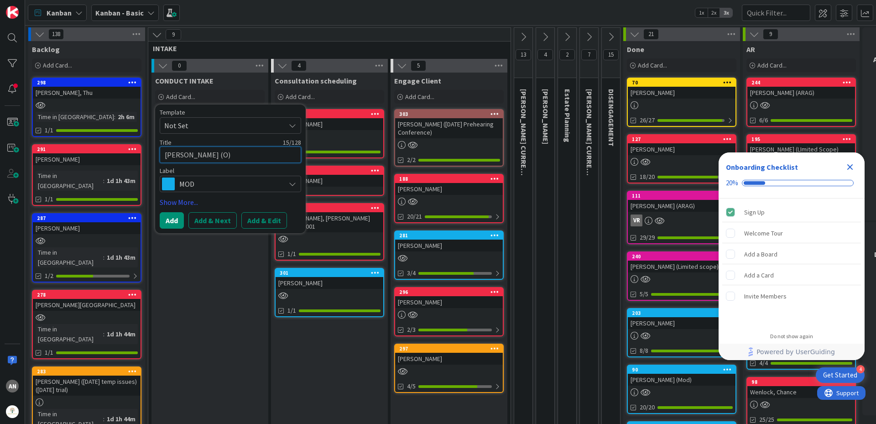
type textarea "x"
type textarea "[PERSON_NAME] (OS)"
type textarea "x"
type textarea "[PERSON_NAME] (OSB)"
type textarea "x"
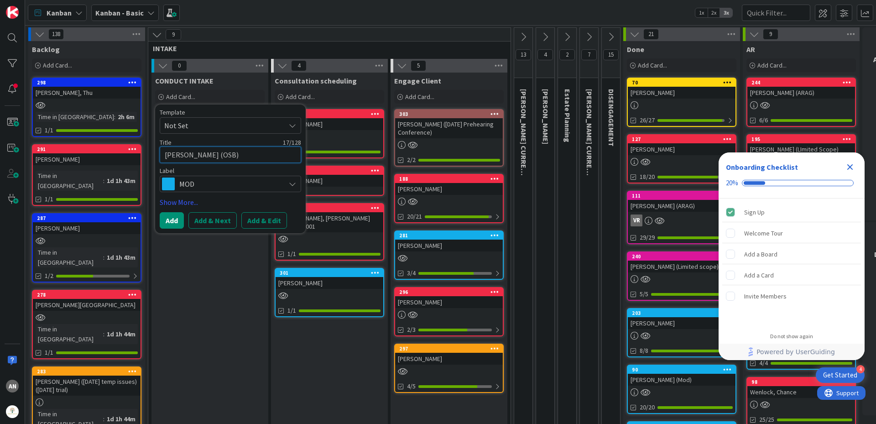
type textarea "[PERSON_NAME] (OSBA)"
type textarea "x"
type textarea "[PERSON_NAME] ([GEOGRAPHIC_DATA])"
click at [250, 187] on span "MOD" at bounding box center [229, 183] width 101 height 13
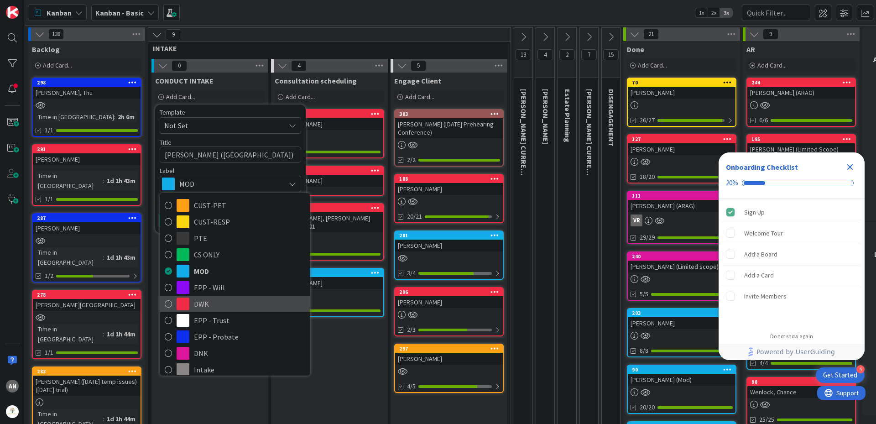
click at [215, 305] on span "DWK" at bounding box center [249, 304] width 111 height 14
type textarea "x"
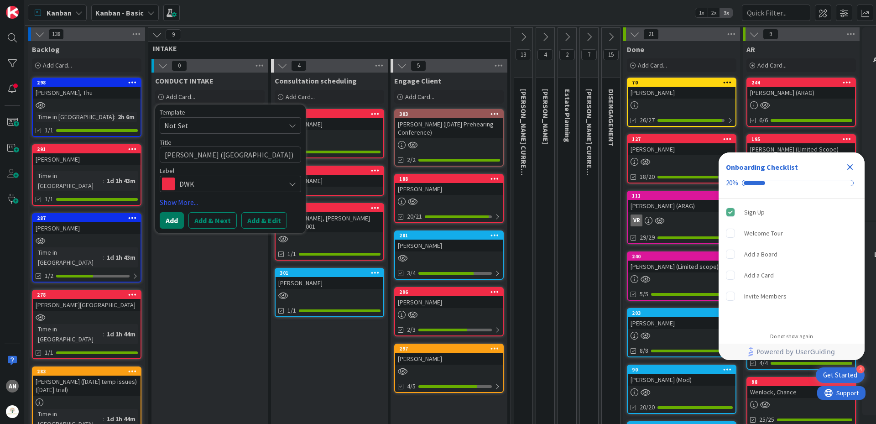
click at [166, 219] on button "Add" at bounding box center [172, 220] width 24 height 16
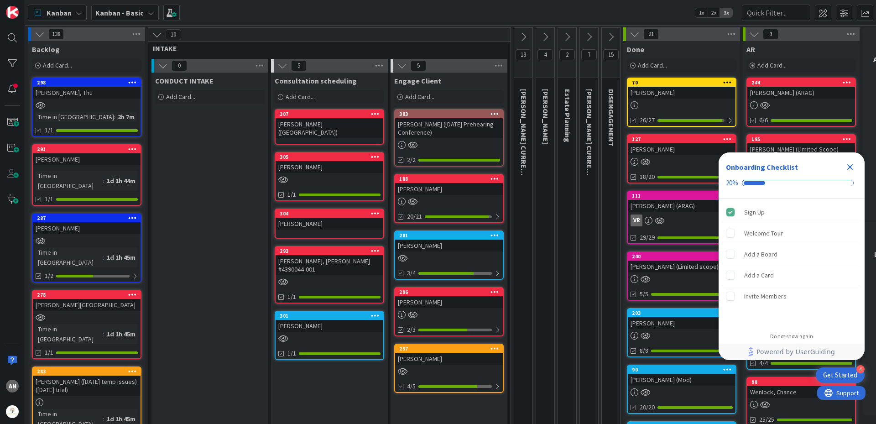
click at [309, 121] on div "[PERSON_NAME] ([GEOGRAPHIC_DATA])" at bounding box center [330, 128] width 108 height 20
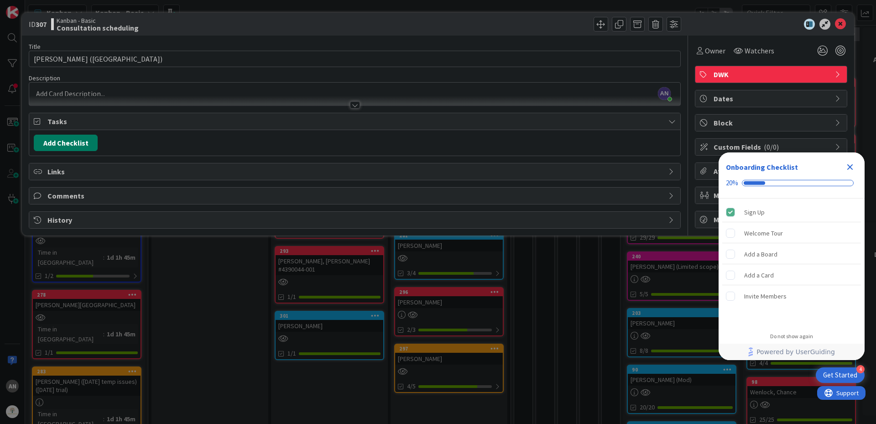
click at [78, 145] on button "Add Checklist" at bounding box center [66, 143] width 64 height 16
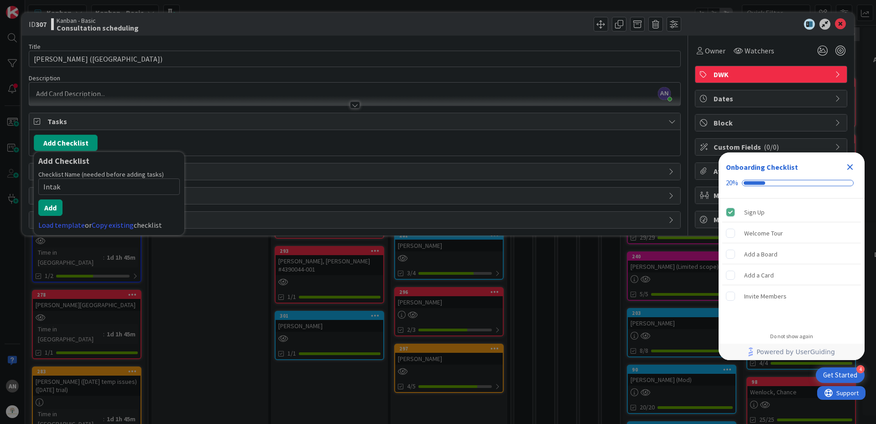
type input "Intake"
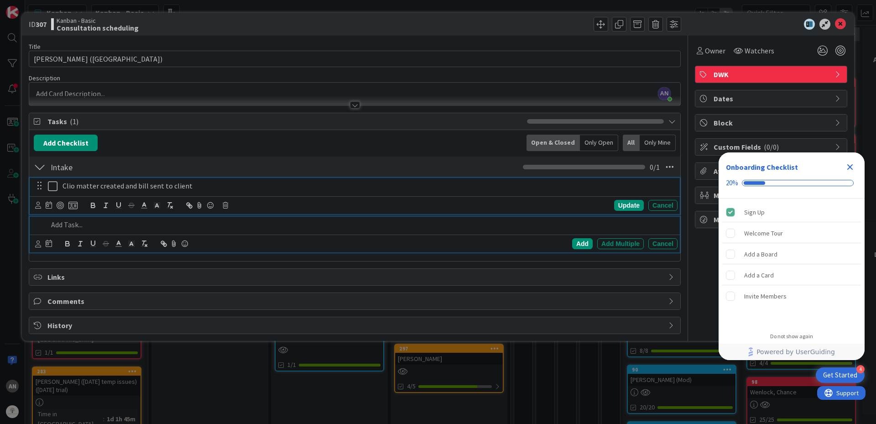
click at [64, 185] on p "Clio matter created and bill sent to client" at bounding box center [367, 186] width 611 height 10
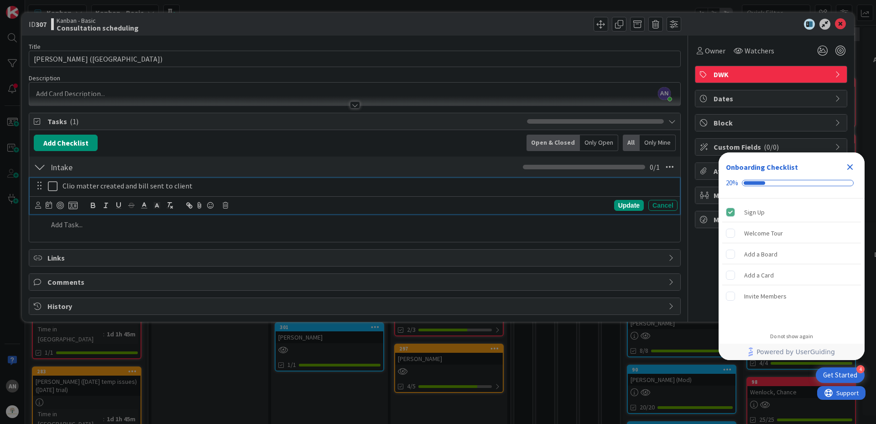
click at [50, 190] on icon at bounding box center [55, 186] width 14 height 11
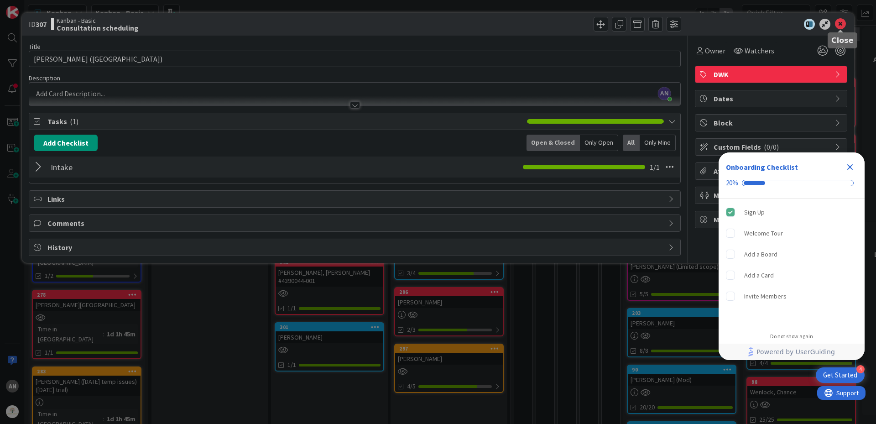
click at [839, 23] on icon at bounding box center [840, 24] width 11 height 11
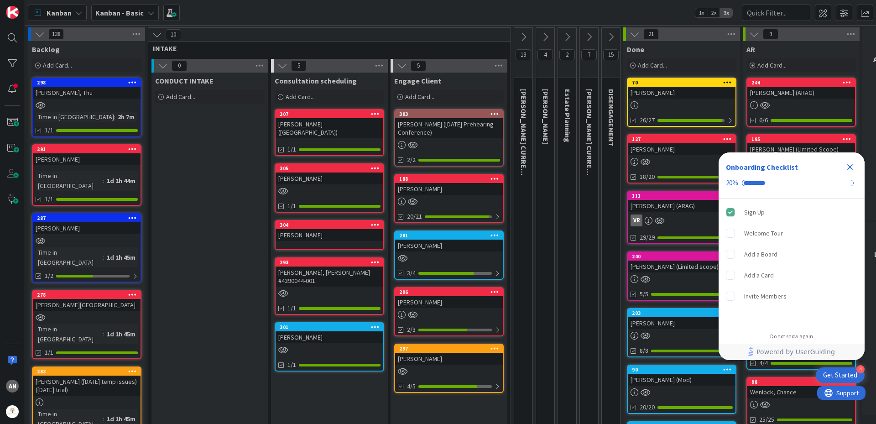
click at [333, 229] on div "[PERSON_NAME]" at bounding box center [330, 235] width 108 height 12
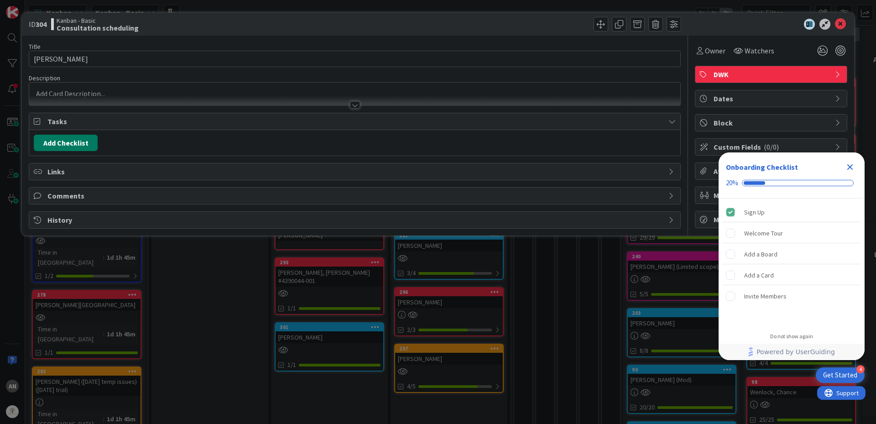
click at [73, 148] on button "Add Checklist" at bounding box center [66, 143] width 64 height 16
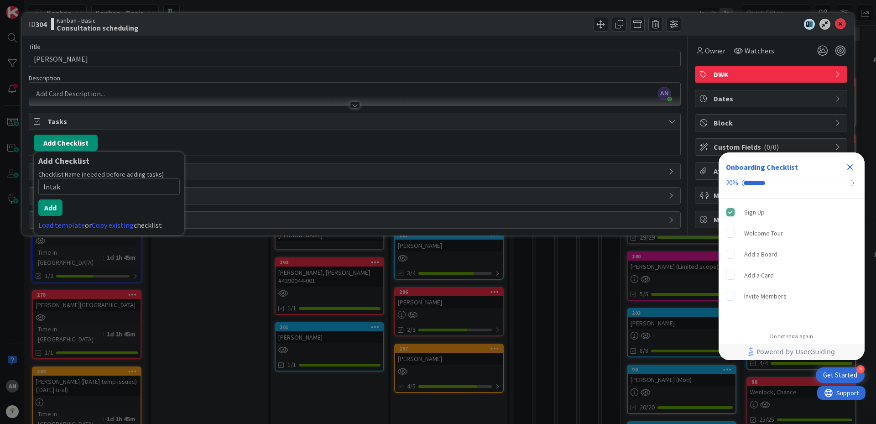
type input "Intake"
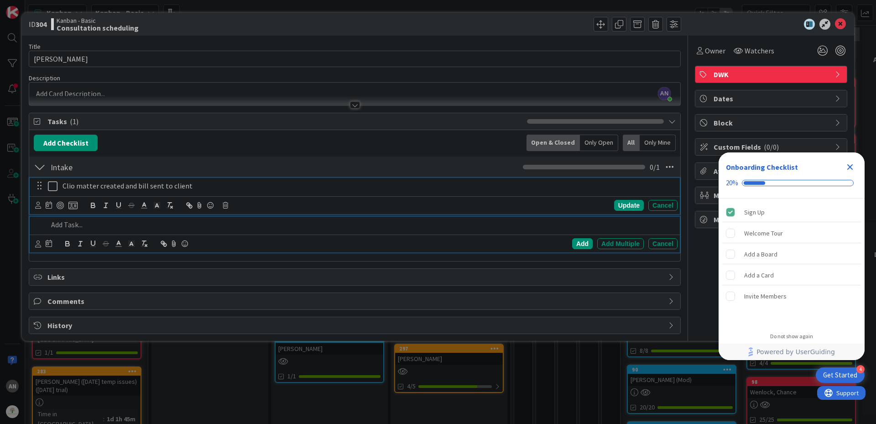
click at [54, 186] on icon at bounding box center [55, 186] width 14 height 11
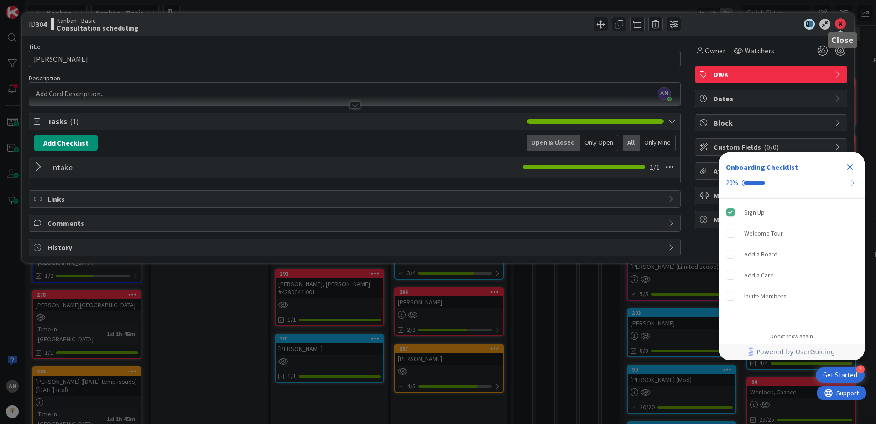
click at [838, 23] on icon at bounding box center [840, 24] width 11 height 11
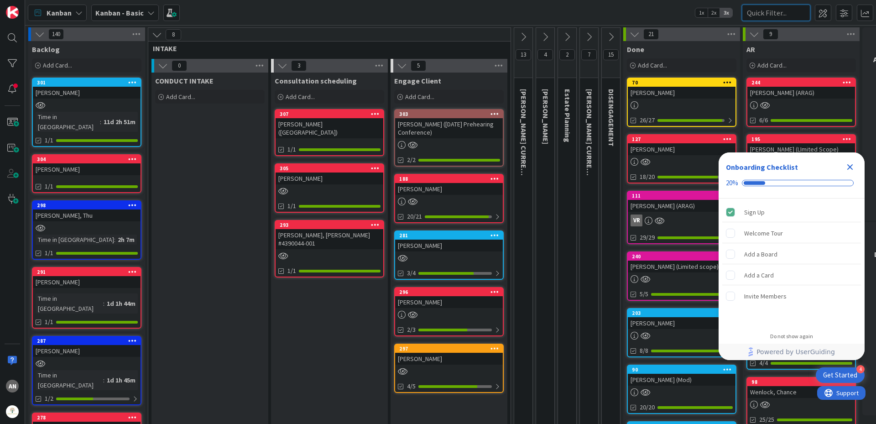
click at [752, 9] on input "text" at bounding box center [776, 13] width 68 height 16
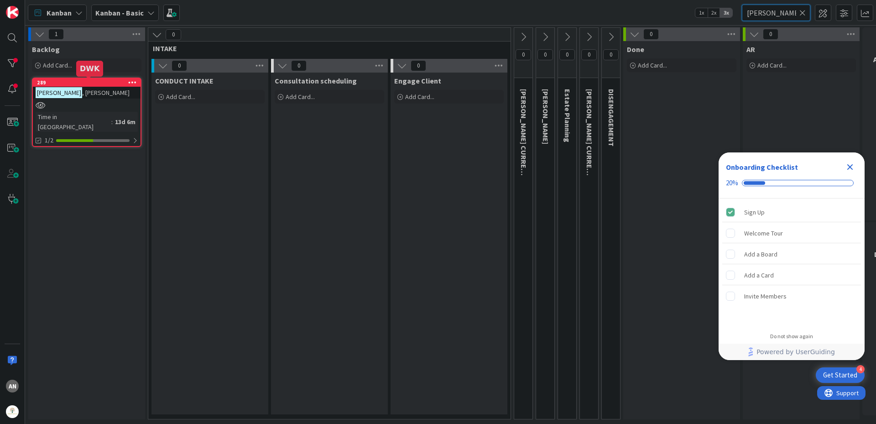
type input "[PERSON_NAME]"
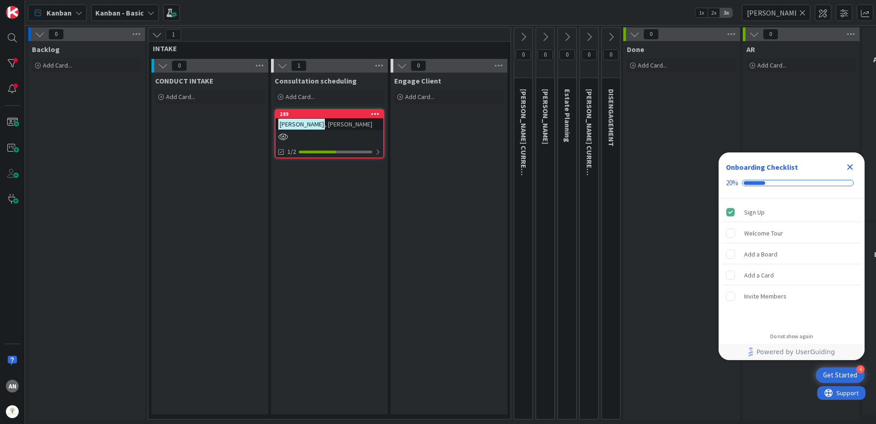
click at [804, 11] on icon at bounding box center [802, 13] width 6 height 8
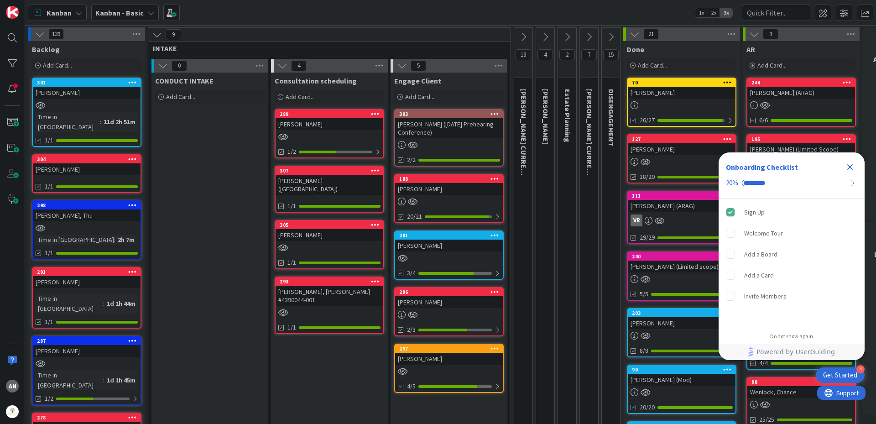
click at [330, 130] on div "[PERSON_NAME]" at bounding box center [330, 124] width 108 height 12
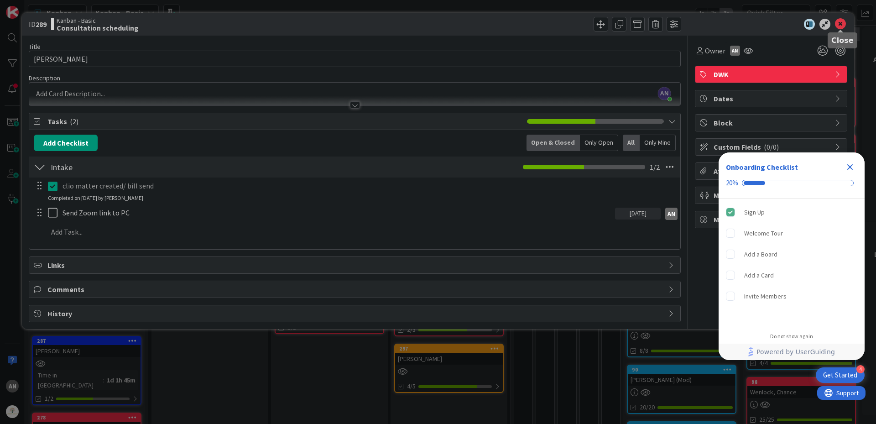
click at [837, 27] on icon at bounding box center [840, 24] width 11 height 11
